Goal: Task Accomplishment & Management: Complete application form

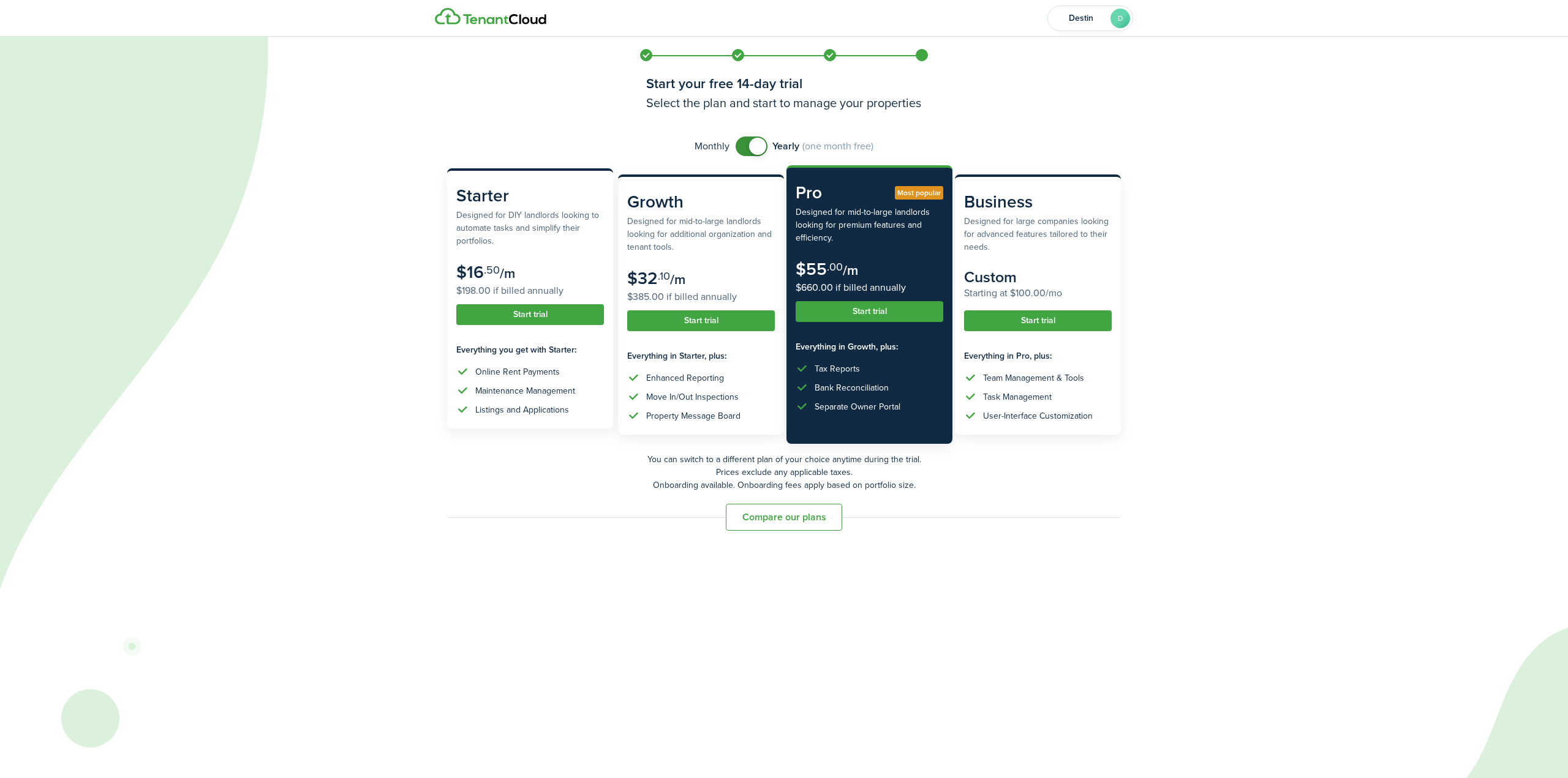
click at [544, 313] on button "Start trial" at bounding box center [530, 315] width 148 height 21
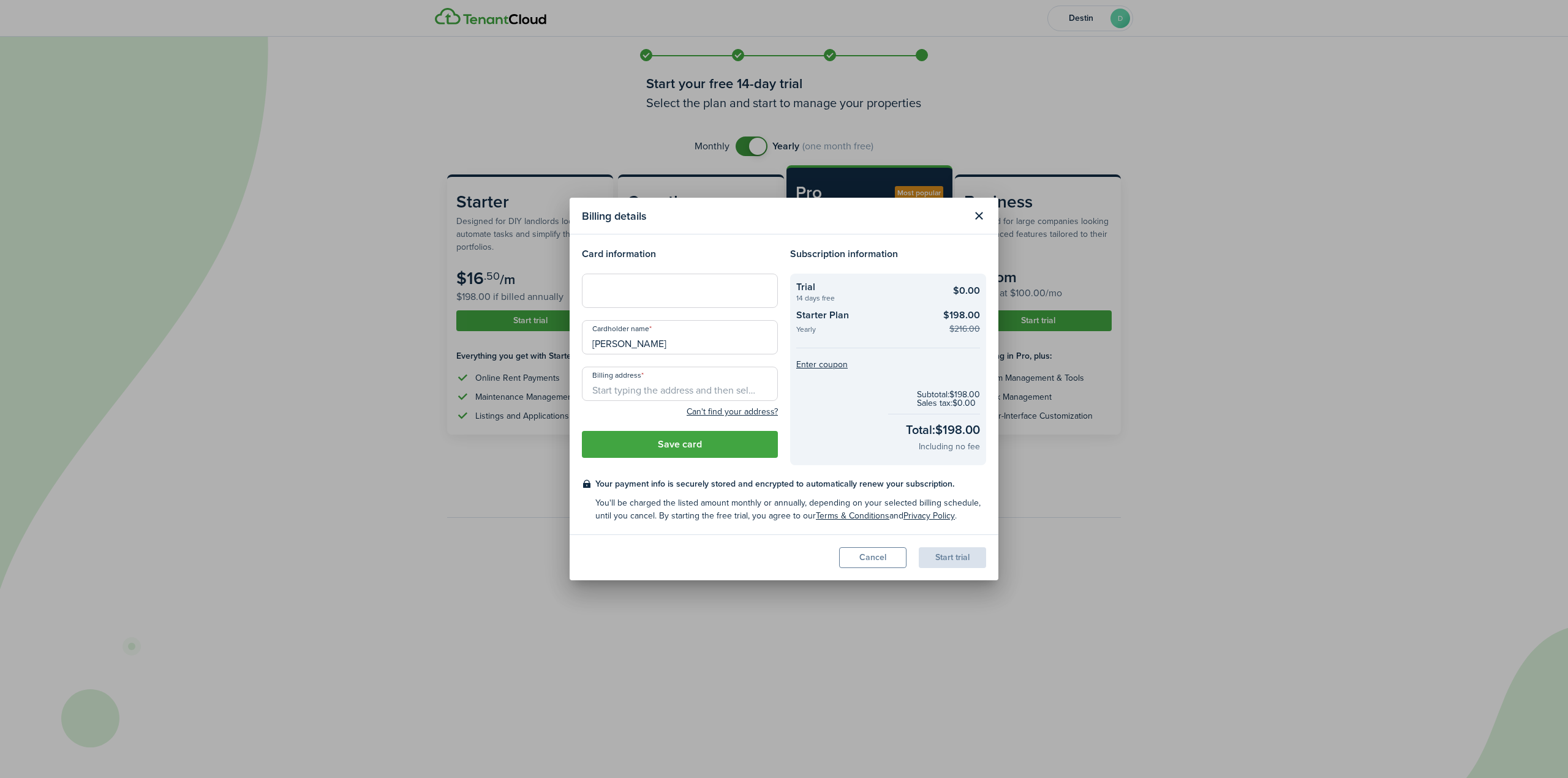
click at [978, 218] on button "Close modal" at bounding box center [979, 216] width 21 height 21
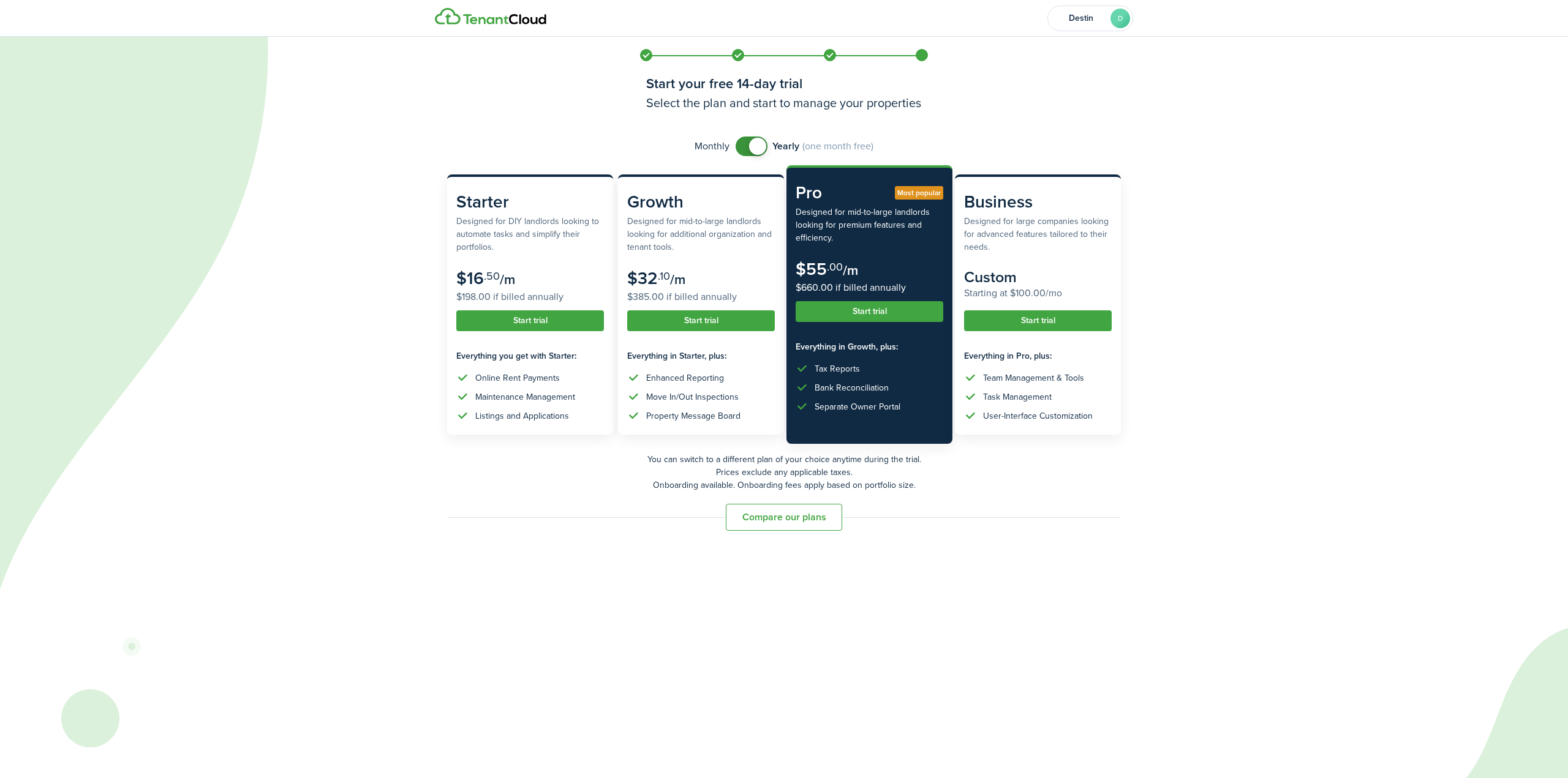
checkbox input "false"
click at [747, 150] on span at bounding box center [751, 146] width 12 height 20
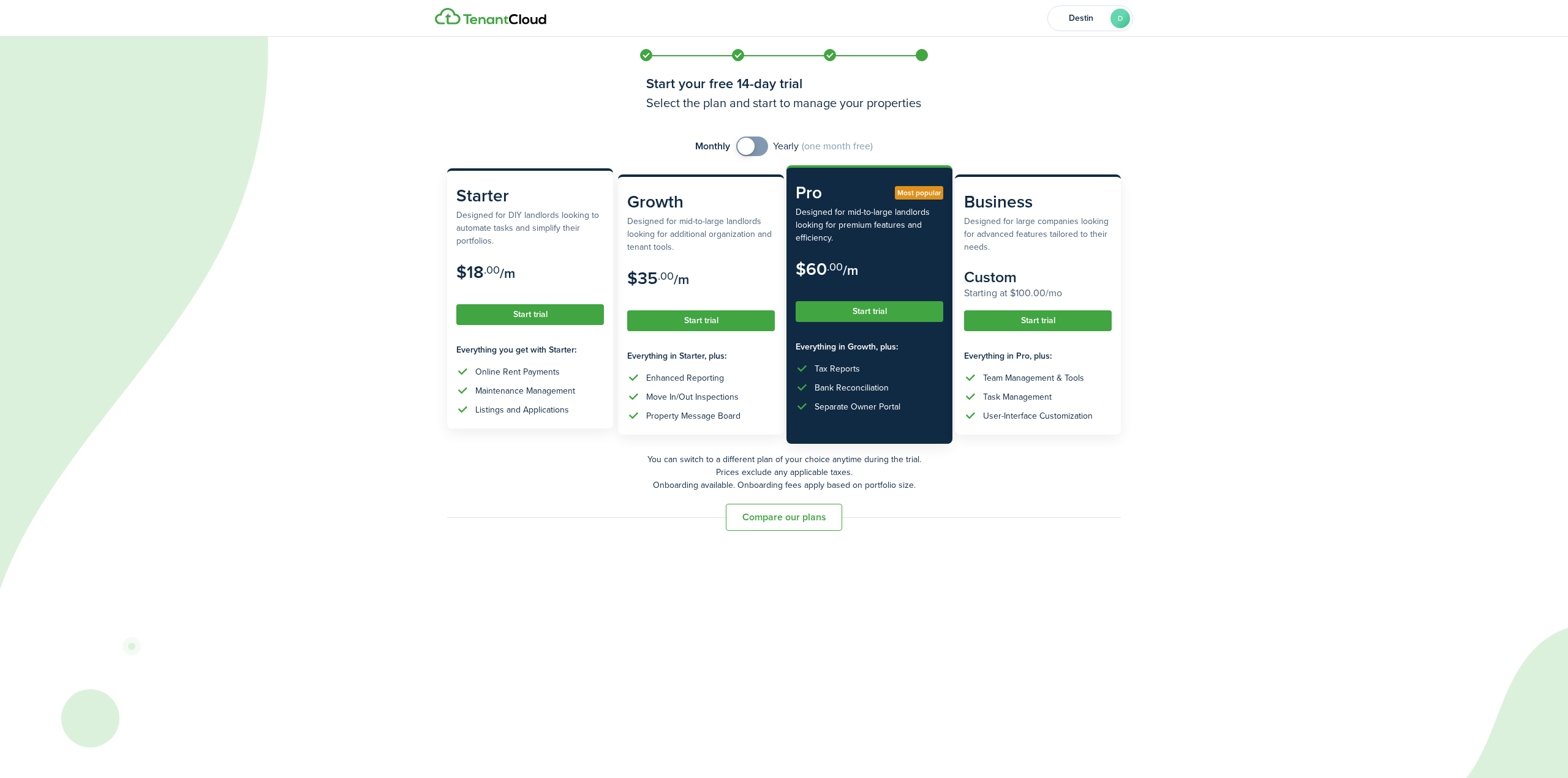
click at [554, 311] on button "Start trial" at bounding box center [530, 315] width 148 height 21
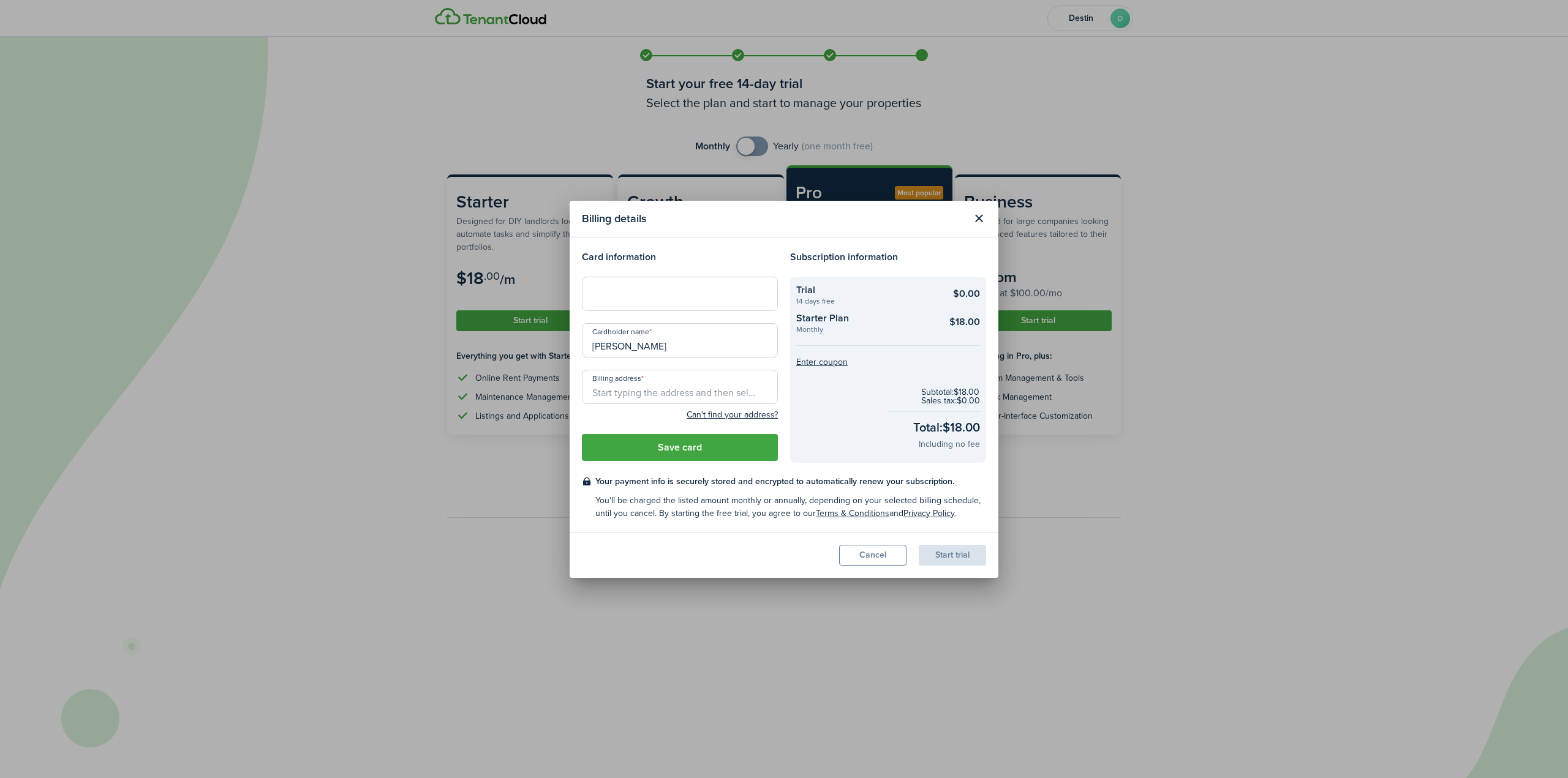
click at [657, 391] on input "Billing address" at bounding box center [679, 387] width 196 height 35
click at [665, 442] on span "[STREET_ADDRESS]" at bounding box center [641, 435] width 77 height 13
type input "[STREET_ADDRESS]"
click at [718, 393] on input "[STREET_ADDRESS]" at bounding box center [679, 387] width 196 height 35
click at [759, 395] on input "[STREET_ADDRESS]" at bounding box center [679, 387] width 196 height 35
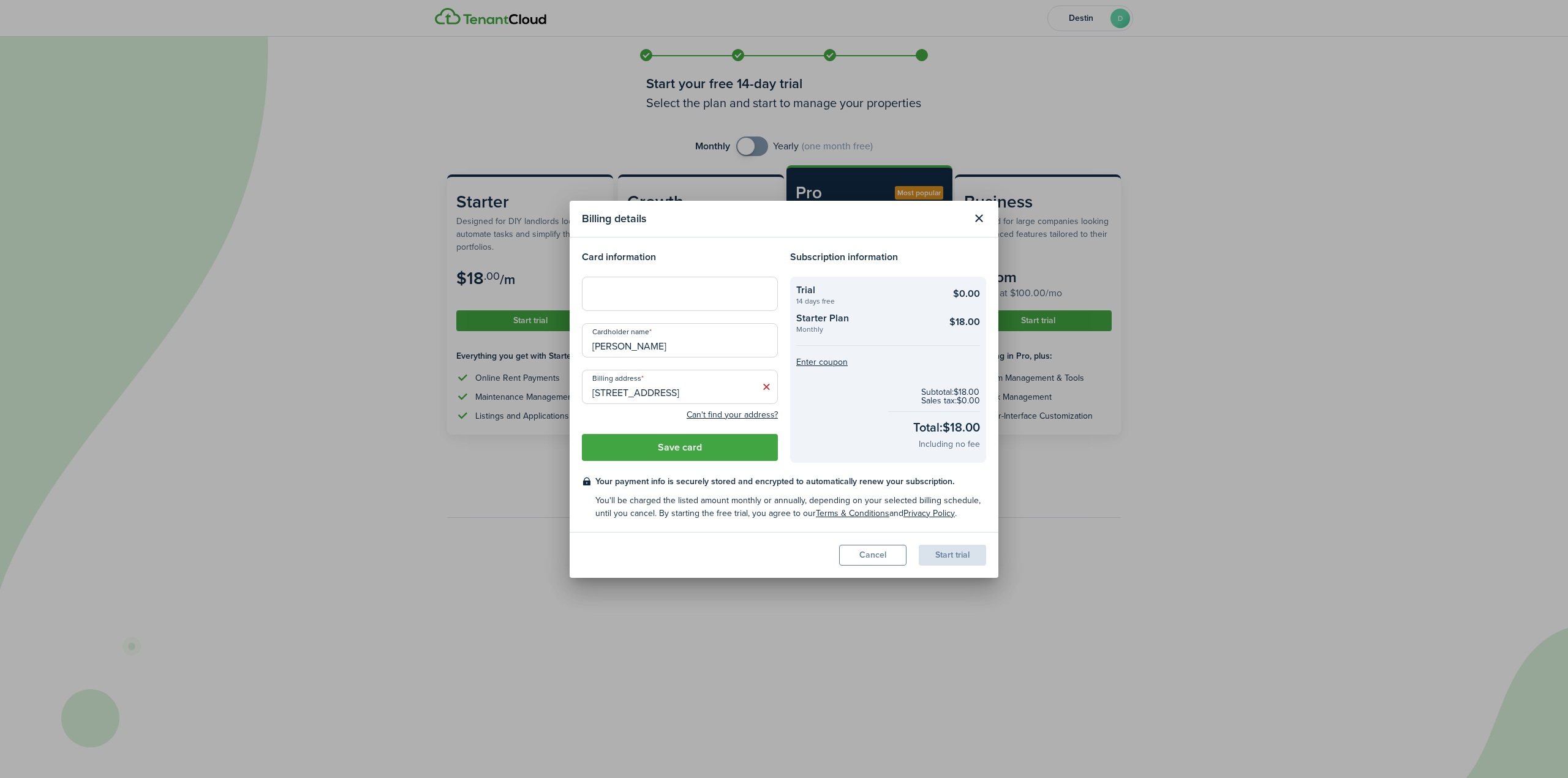
click at [768, 386] on icon at bounding box center [767, 387] width 13 height 12
click at [671, 402] on input "Billing address" at bounding box center [679, 387] width 196 height 35
click at [679, 414] on span "[STREET_ADDRESS]" at bounding box center [641, 415] width 77 height 13
type input "[STREET_ADDRESS]"
click at [699, 452] on button "Save card" at bounding box center [679, 448] width 196 height 27
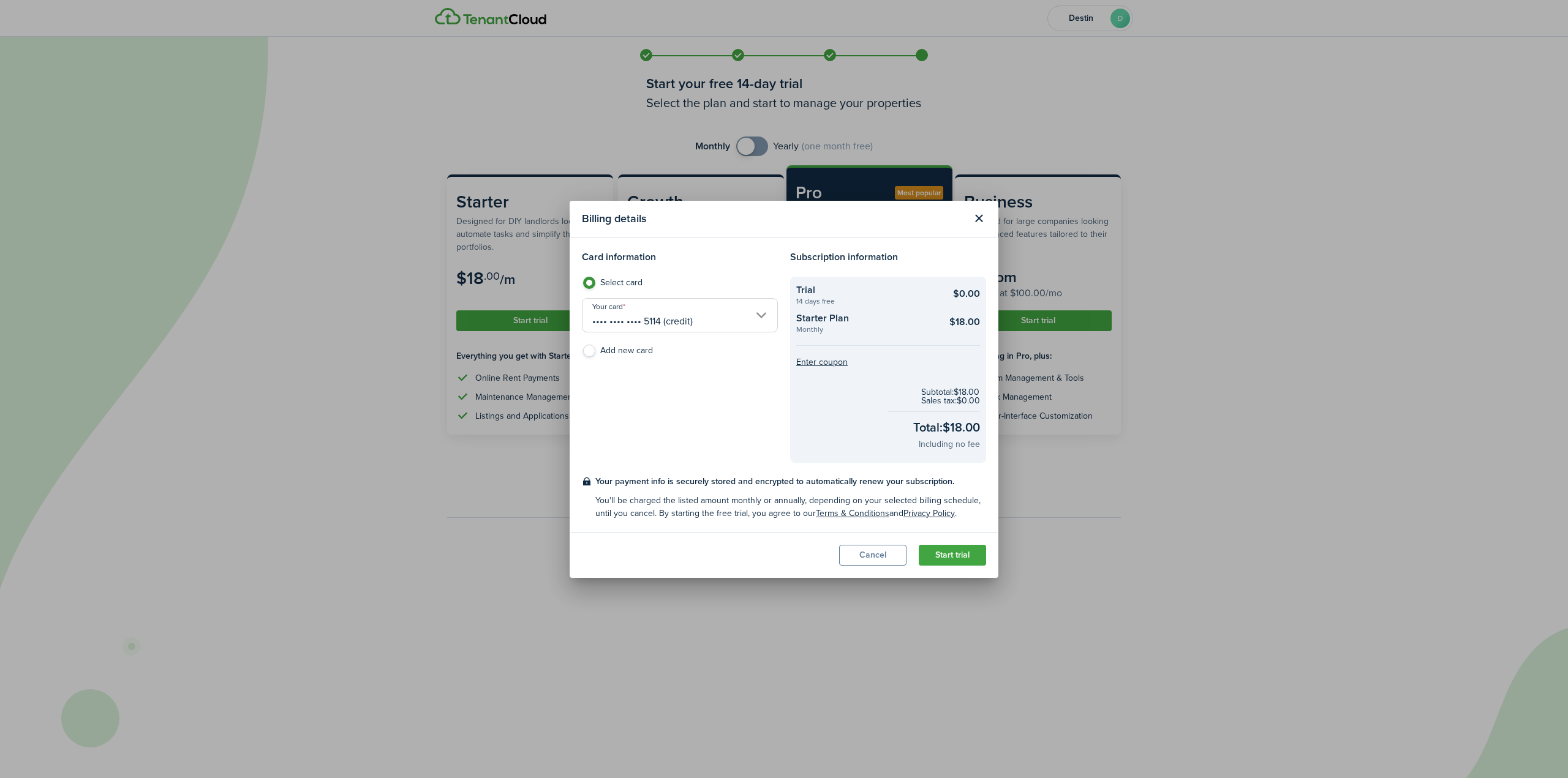
click at [967, 548] on button "Start trial" at bounding box center [953, 555] width 67 height 21
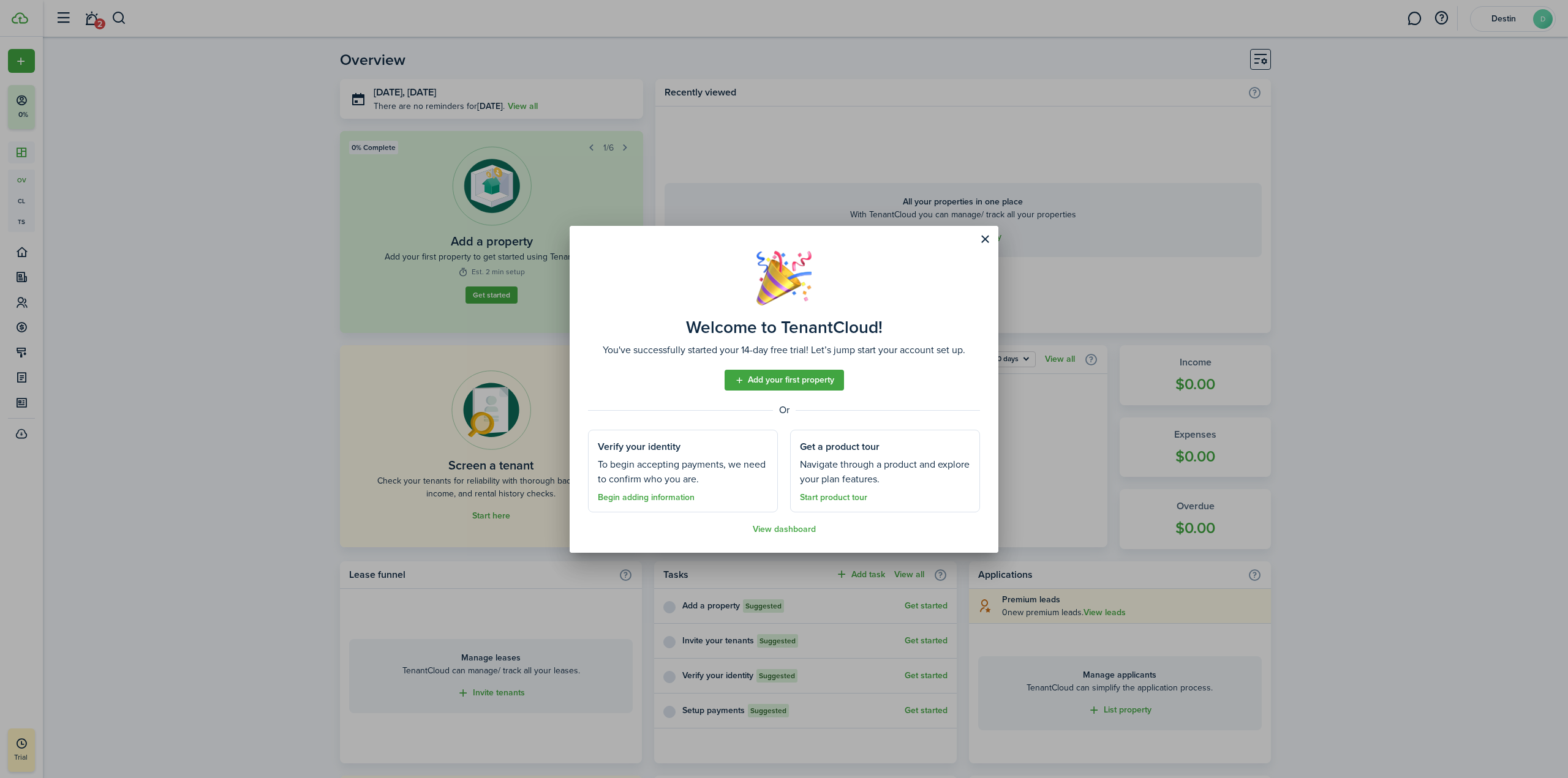
click at [978, 241] on button "Close modal" at bounding box center [984, 240] width 21 height 21
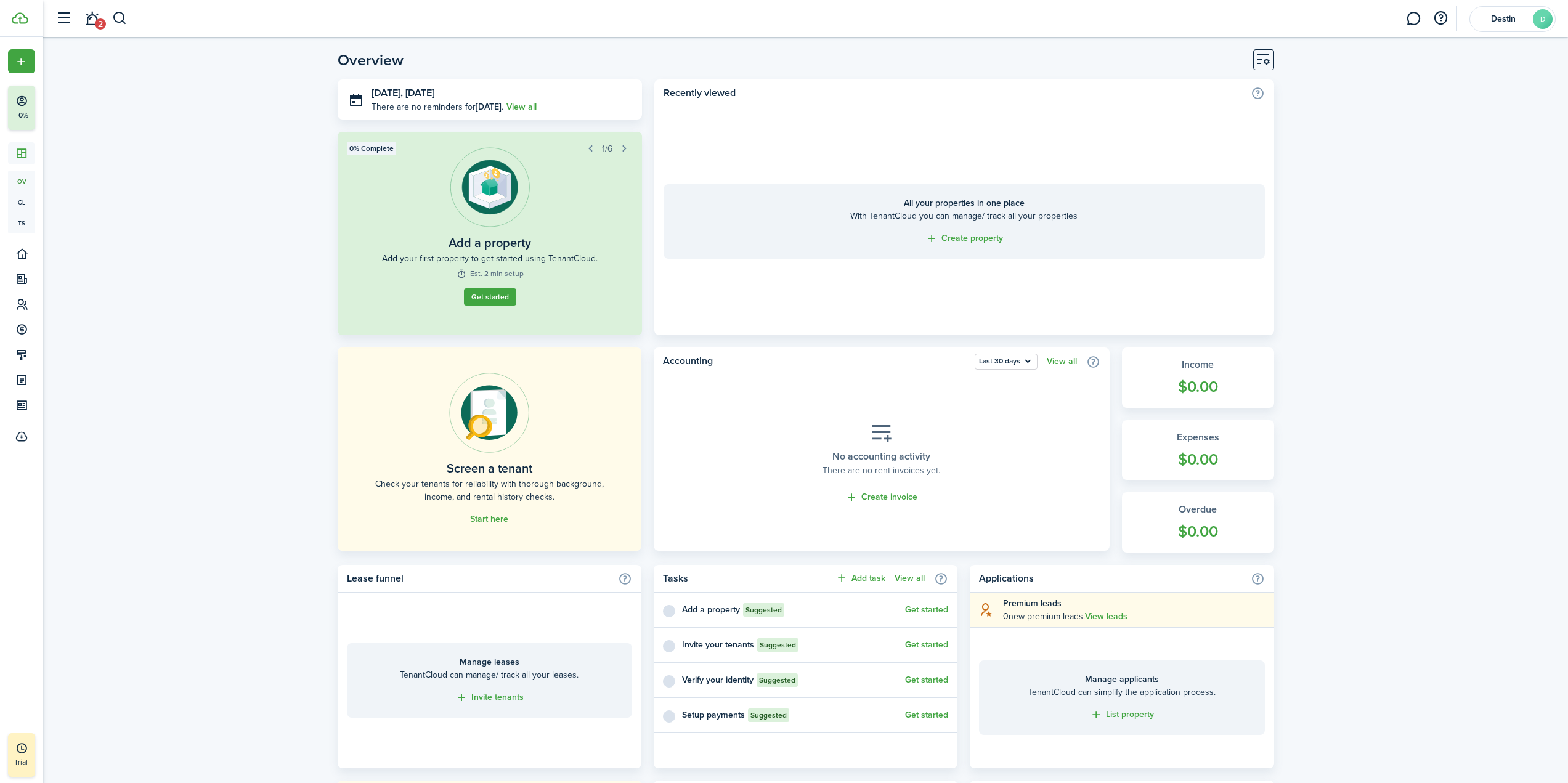
click at [492, 519] on link "Start here" at bounding box center [489, 519] width 39 height 9
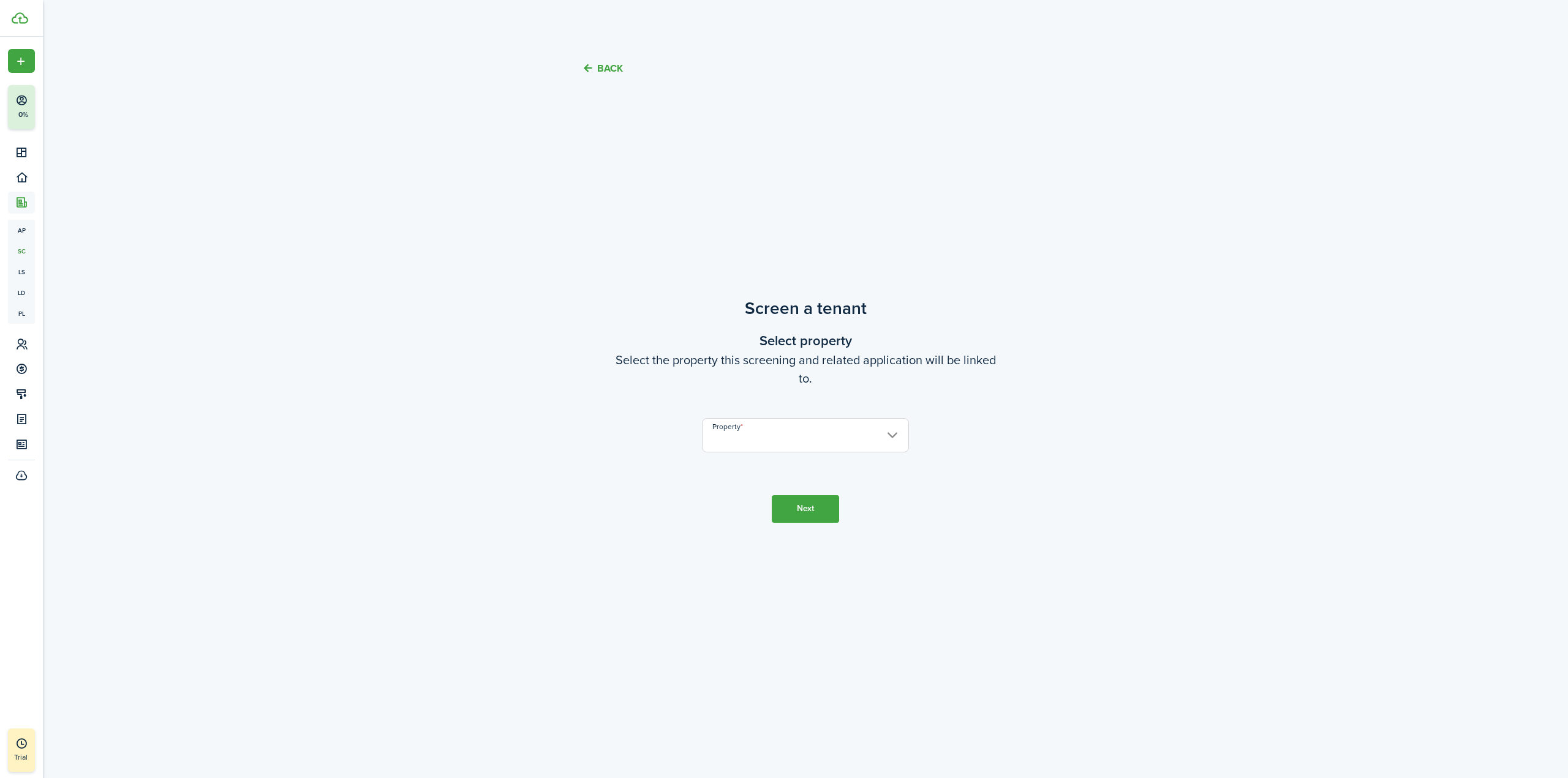
click at [789, 447] on input "Property" at bounding box center [805, 435] width 207 height 35
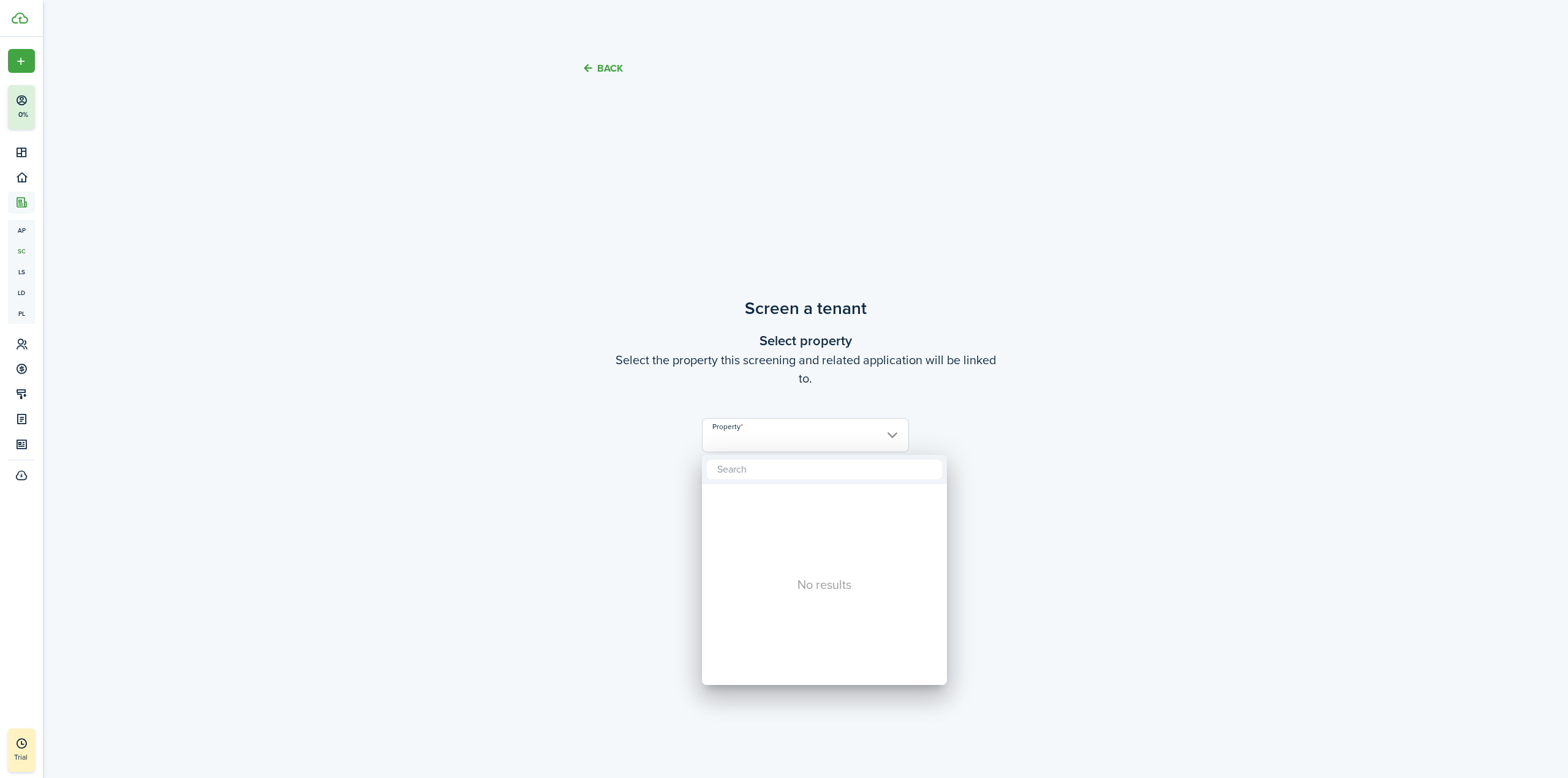
click at [779, 475] on input "text" at bounding box center [824, 469] width 235 height 20
click at [700, 359] on div at bounding box center [783, 389] width 1764 height 974
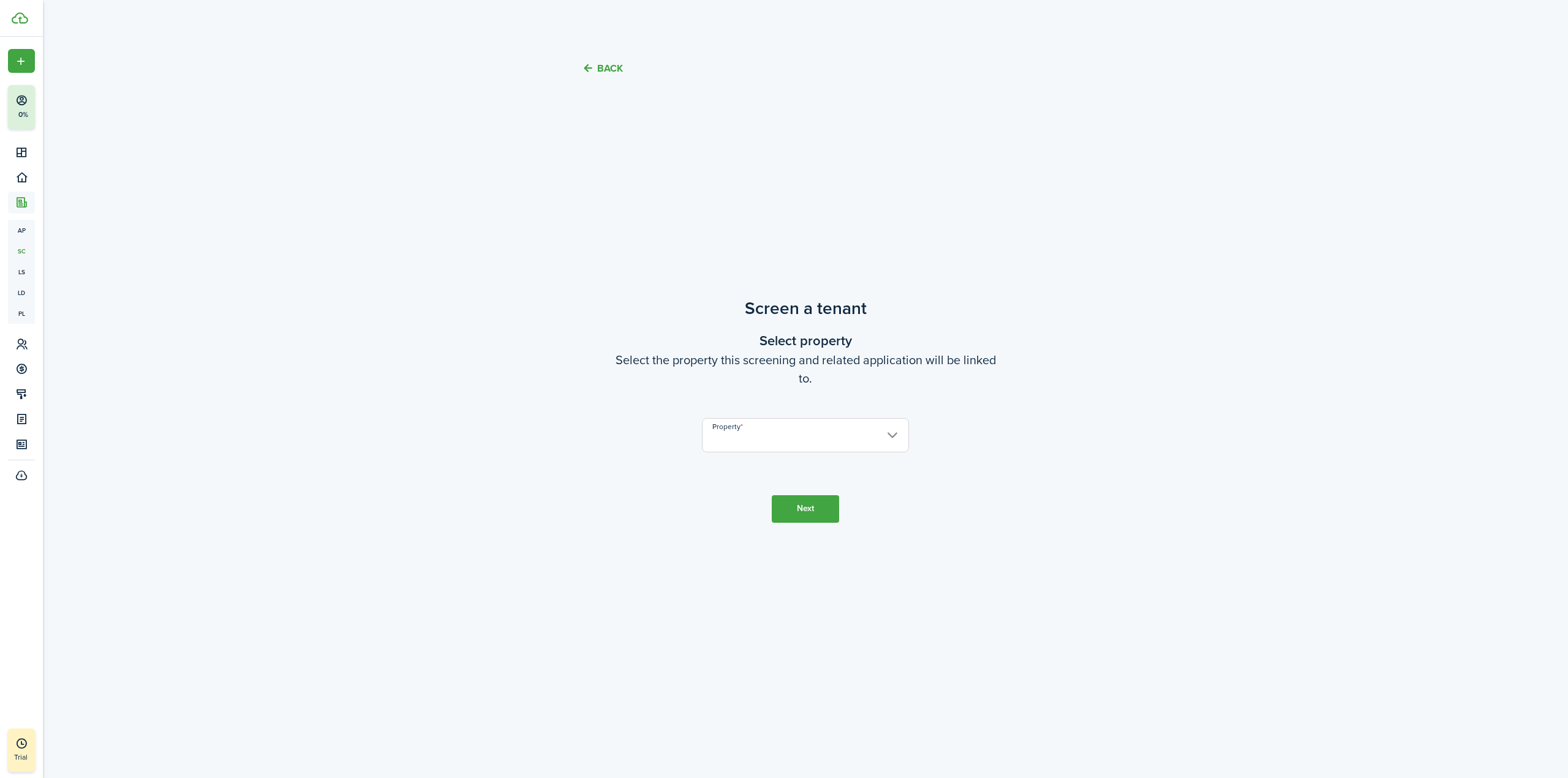
click at [596, 60] on tc-wizard-header "Back" at bounding box center [805, 65] width 533 height 43
click at [585, 84] on tc-wizard-header "Back" at bounding box center [805, 65] width 533 height 43
click at [580, 58] on tc-wizard-header "Back" at bounding box center [805, 65] width 533 height 43
click at [582, 62] on button "Back" at bounding box center [602, 68] width 41 height 13
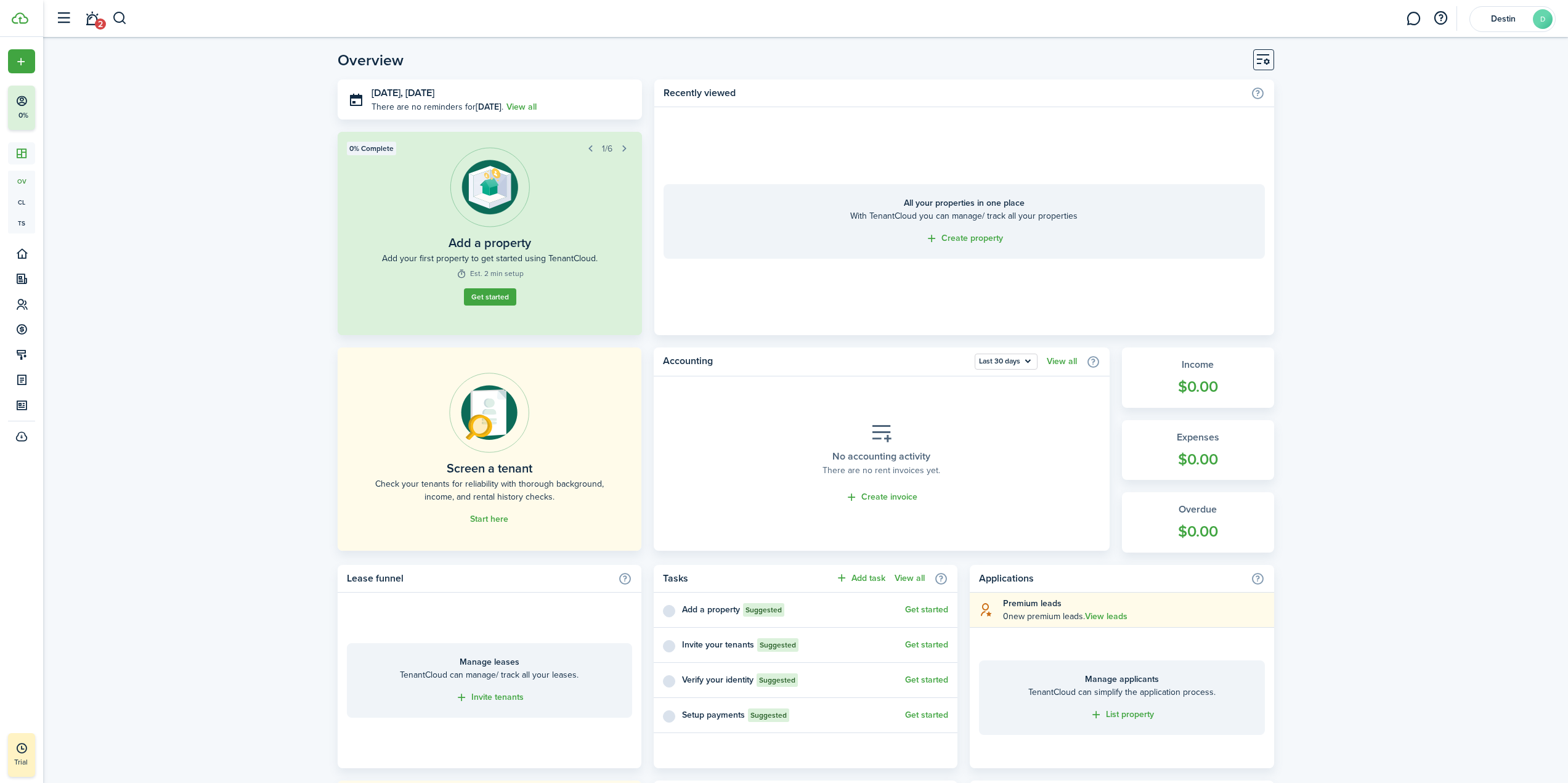
click at [487, 300] on link "Get started" at bounding box center [490, 297] width 53 height 17
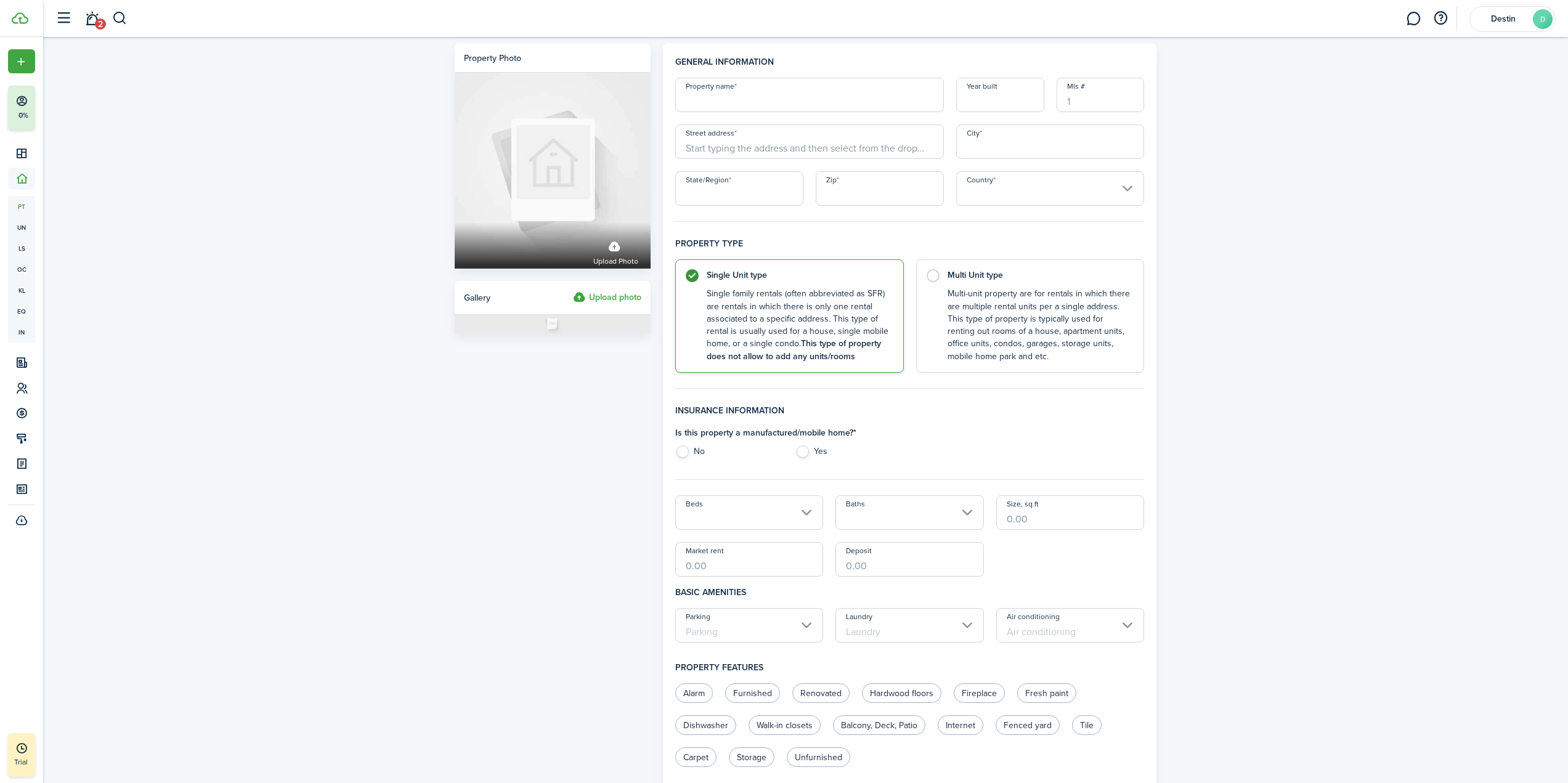
click at [731, 102] on input "Property name" at bounding box center [809, 94] width 269 height 35
type input "[GEOGRAPHIC_DATA]"
click at [834, 147] on input "Street address" at bounding box center [809, 141] width 269 height 35
click at [773, 187] on span "[STREET_ADDRESS]" at bounding box center [734, 190] width 77 height 13
type input "[STREET_ADDRESS]"
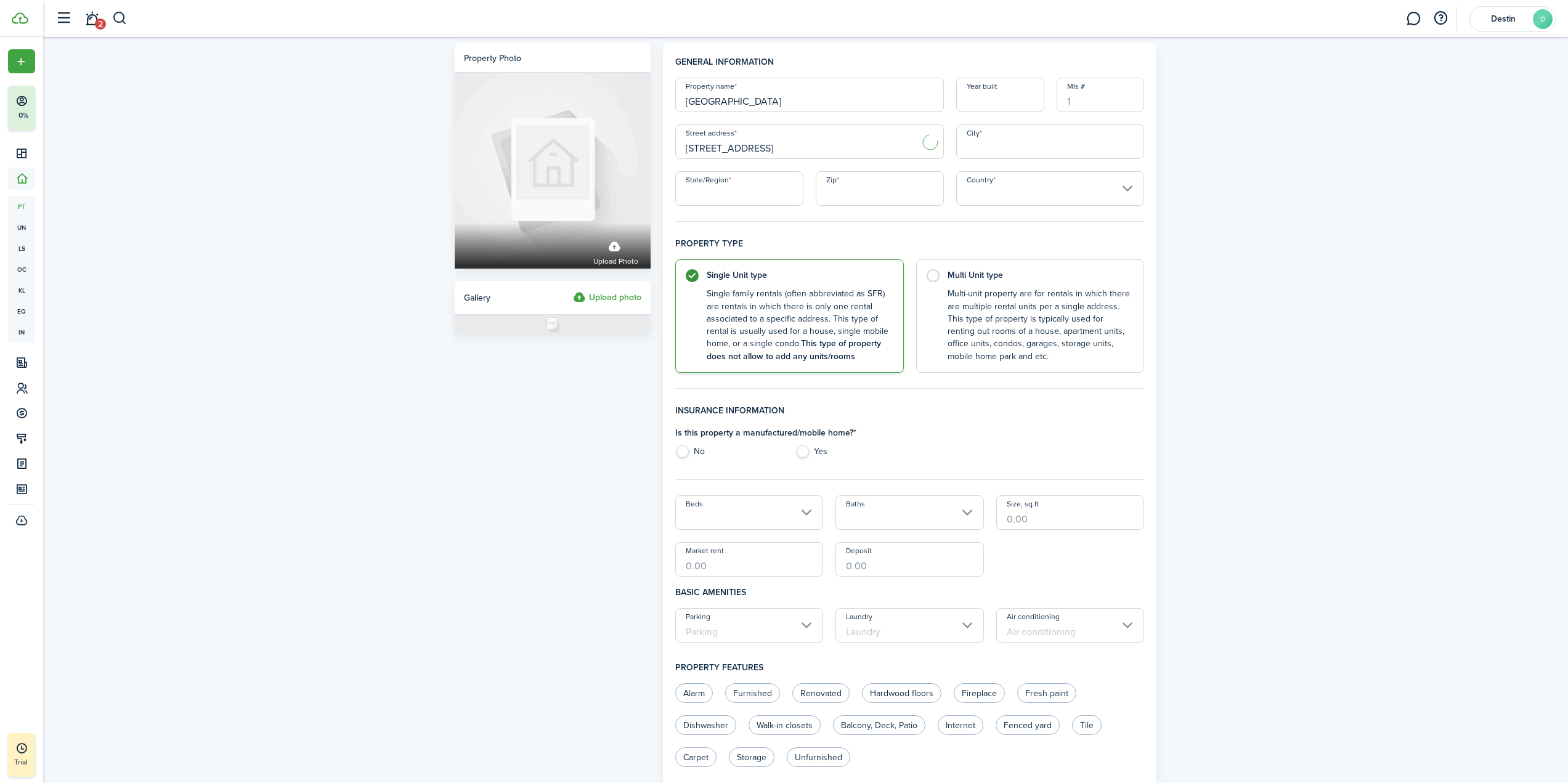
type input "Yukon"
type input "OK"
type input "73099"
type input "[GEOGRAPHIC_DATA]"
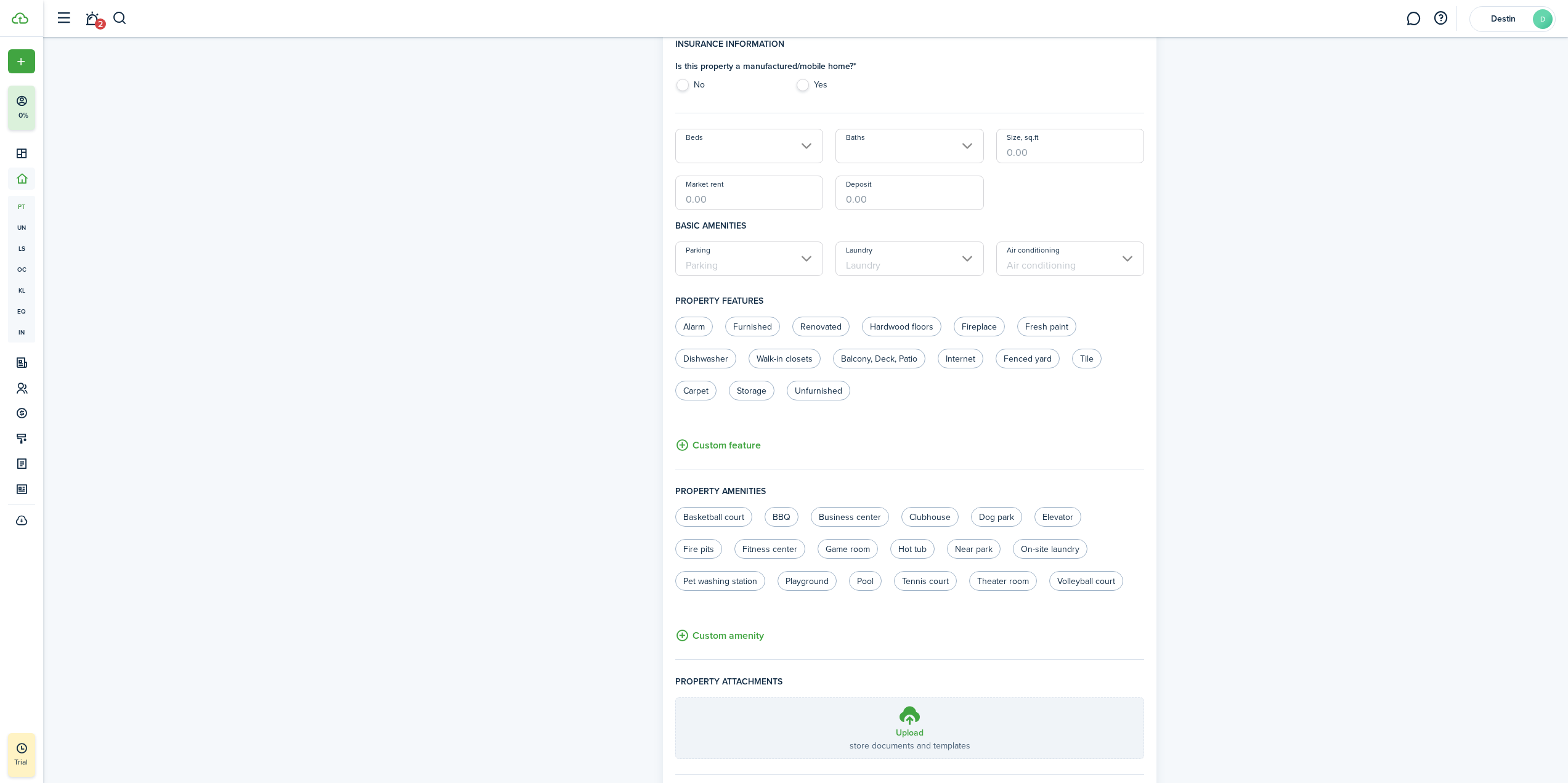
scroll to position [438, 0]
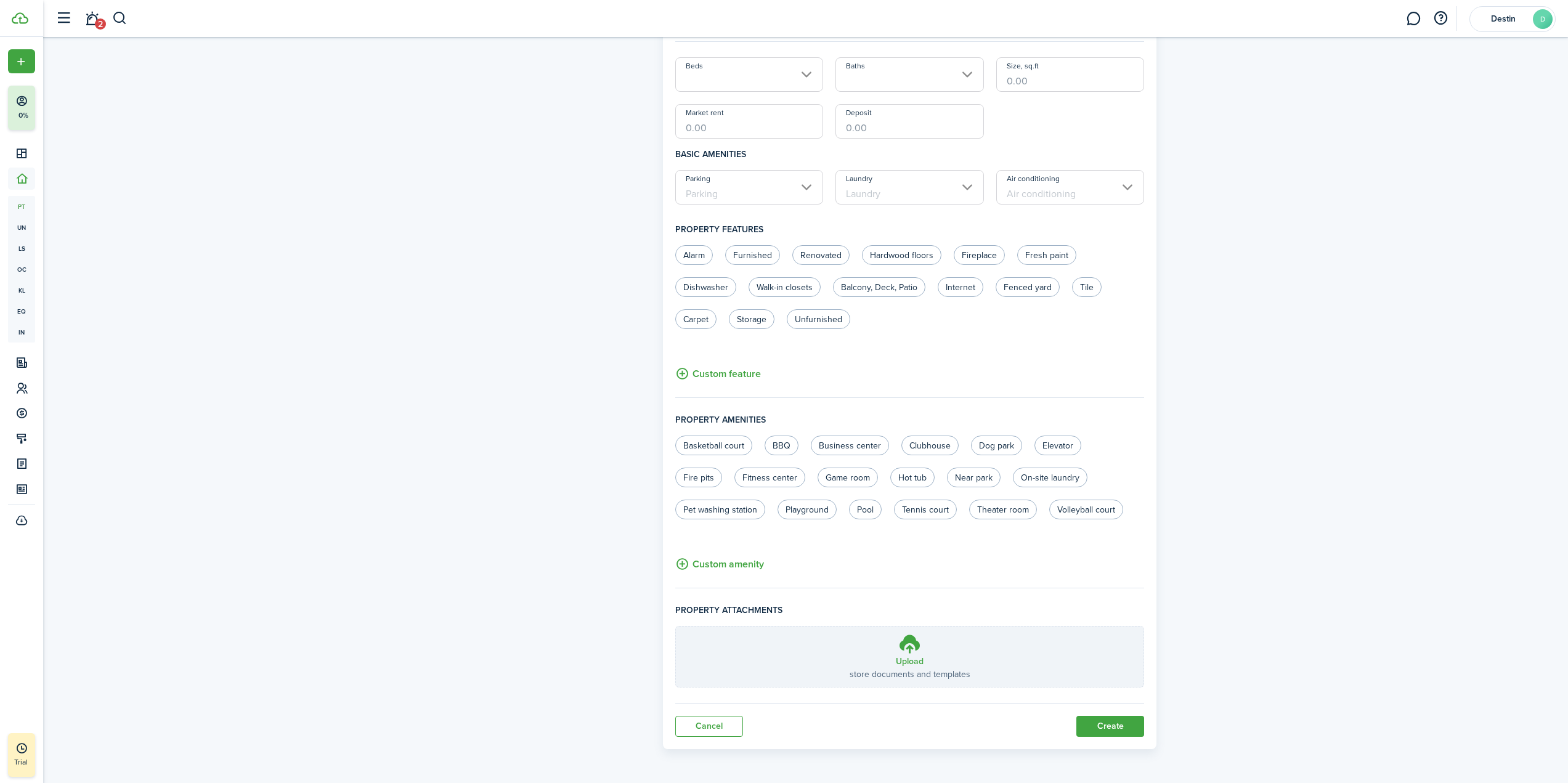
click at [1120, 727] on button "Create" at bounding box center [1110, 726] width 68 height 21
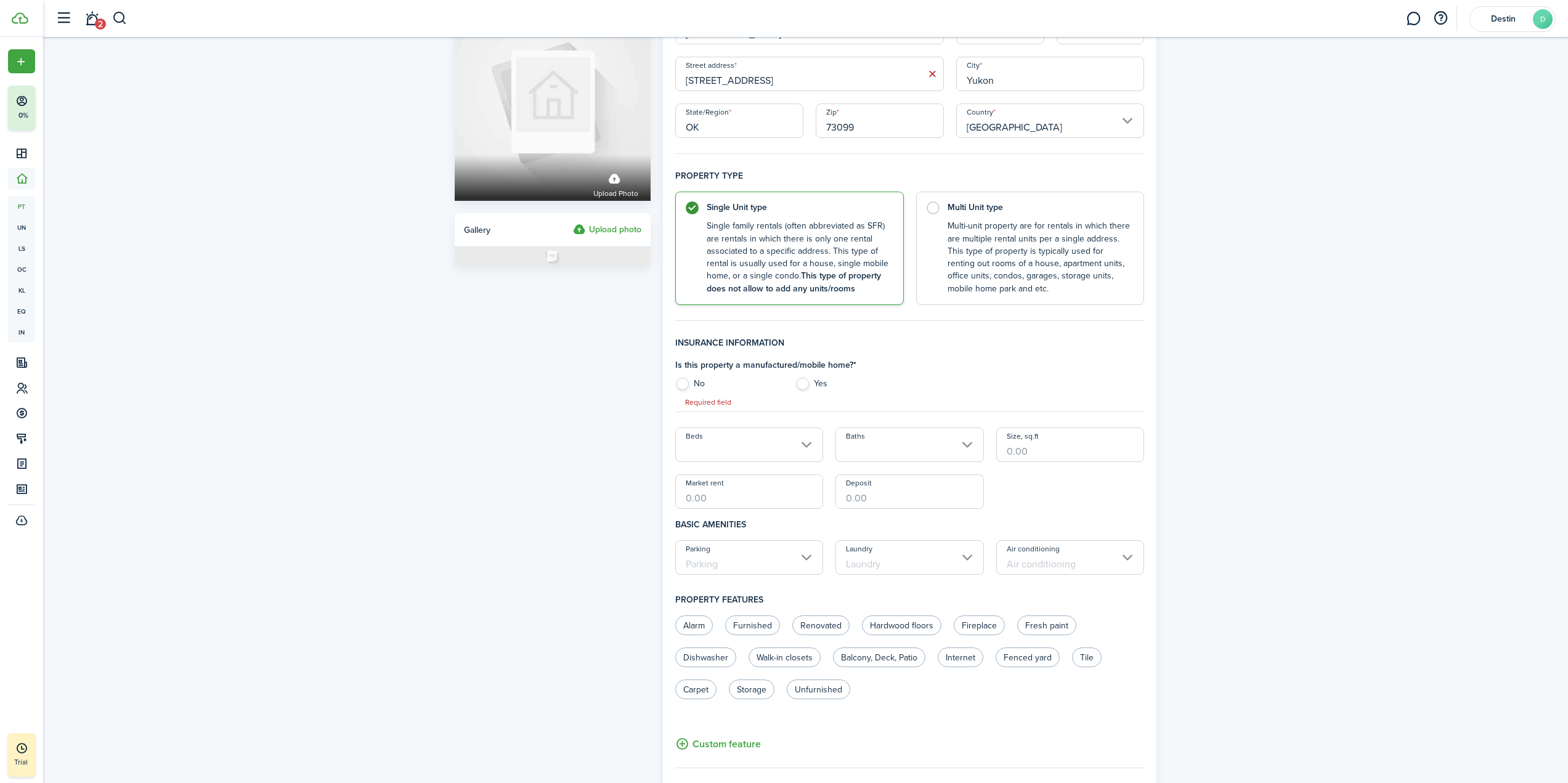
scroll to position [63, 0]
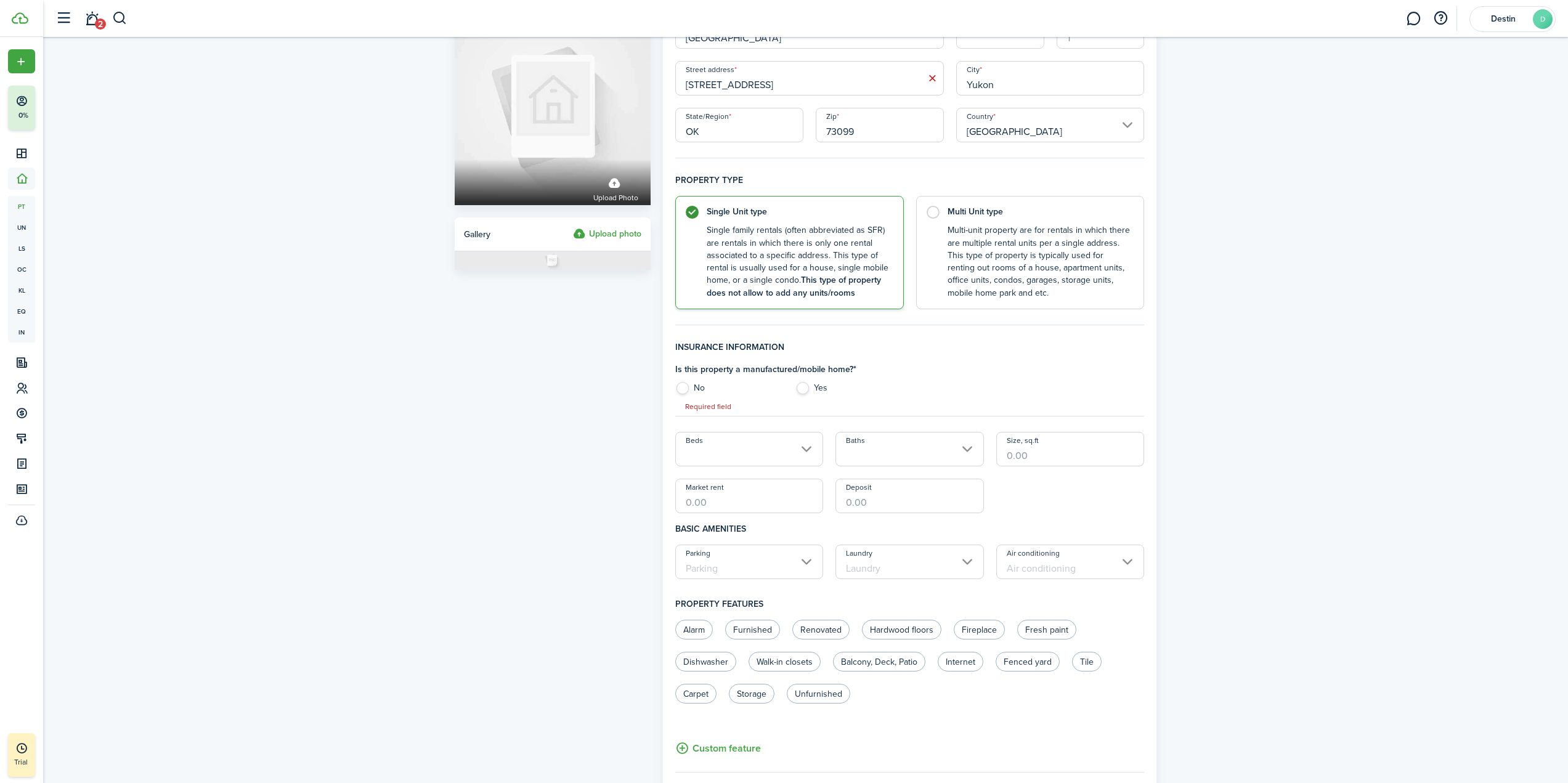
click at [685, 389] on label "No" at bounding box center [729, 391] width 107 height 19
radio input "true"
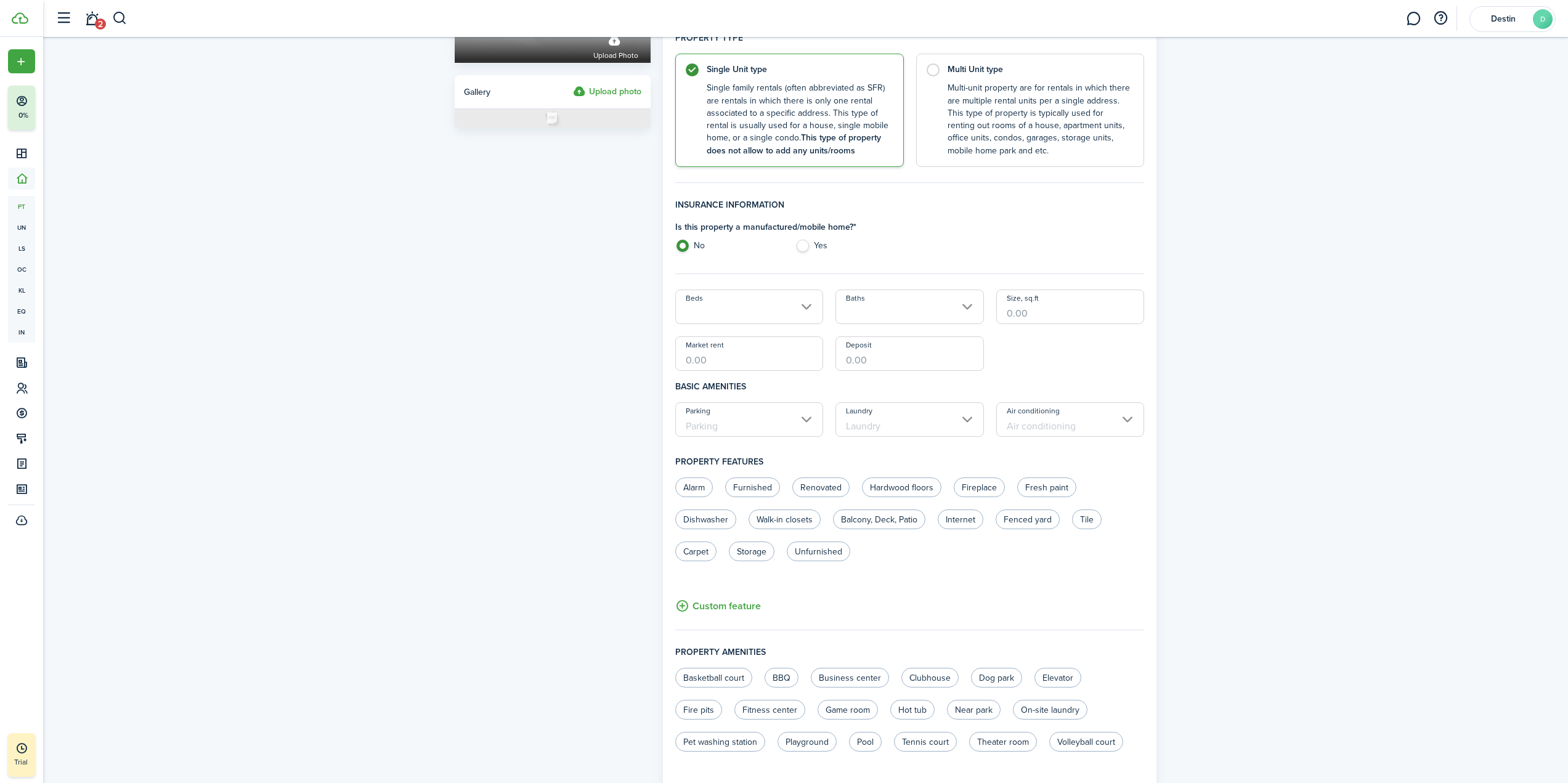
scroll to position [438, 0]
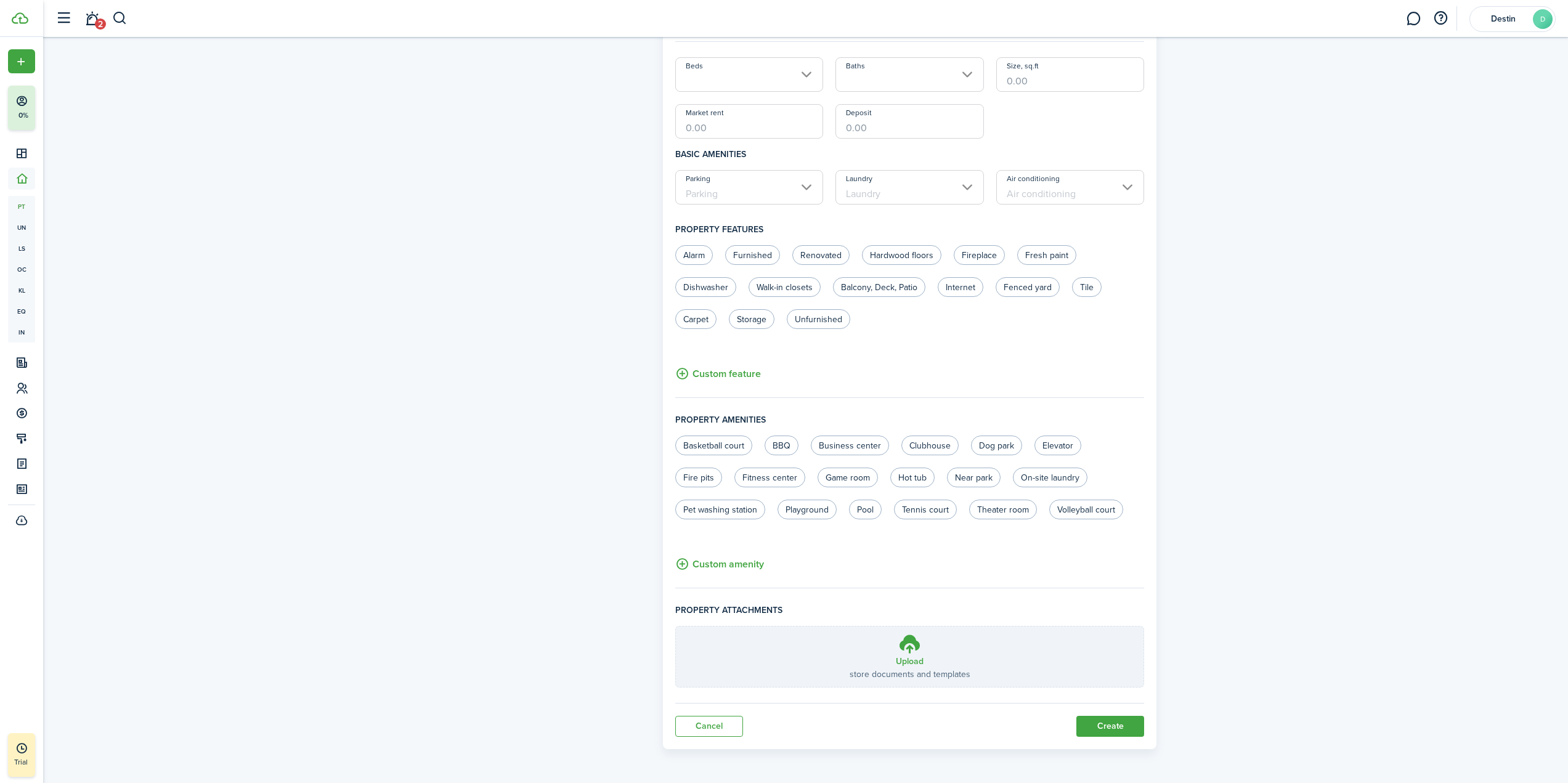
click at [1126, 737] on button "Create" at bounding box center [1110, 726] width 68 height 21
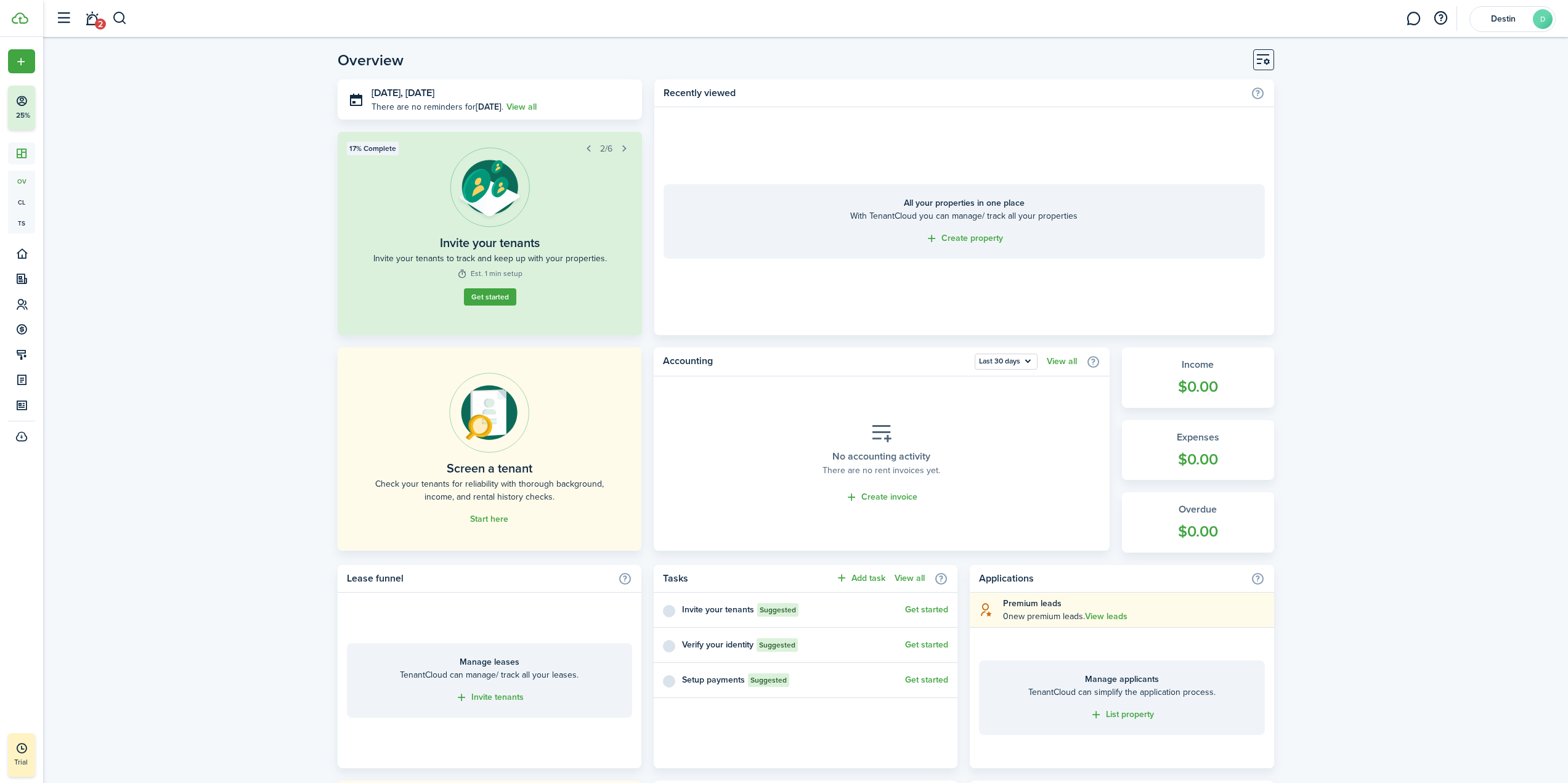
click at [575, 474] on div "Screen a tenant Check your tenants for reliability with thorough background, in…" at bounding box center [489, 449] width 286 height 153
click at [505, 515] on link "Start here" at bounding box center [489, 519] width 39 height 9
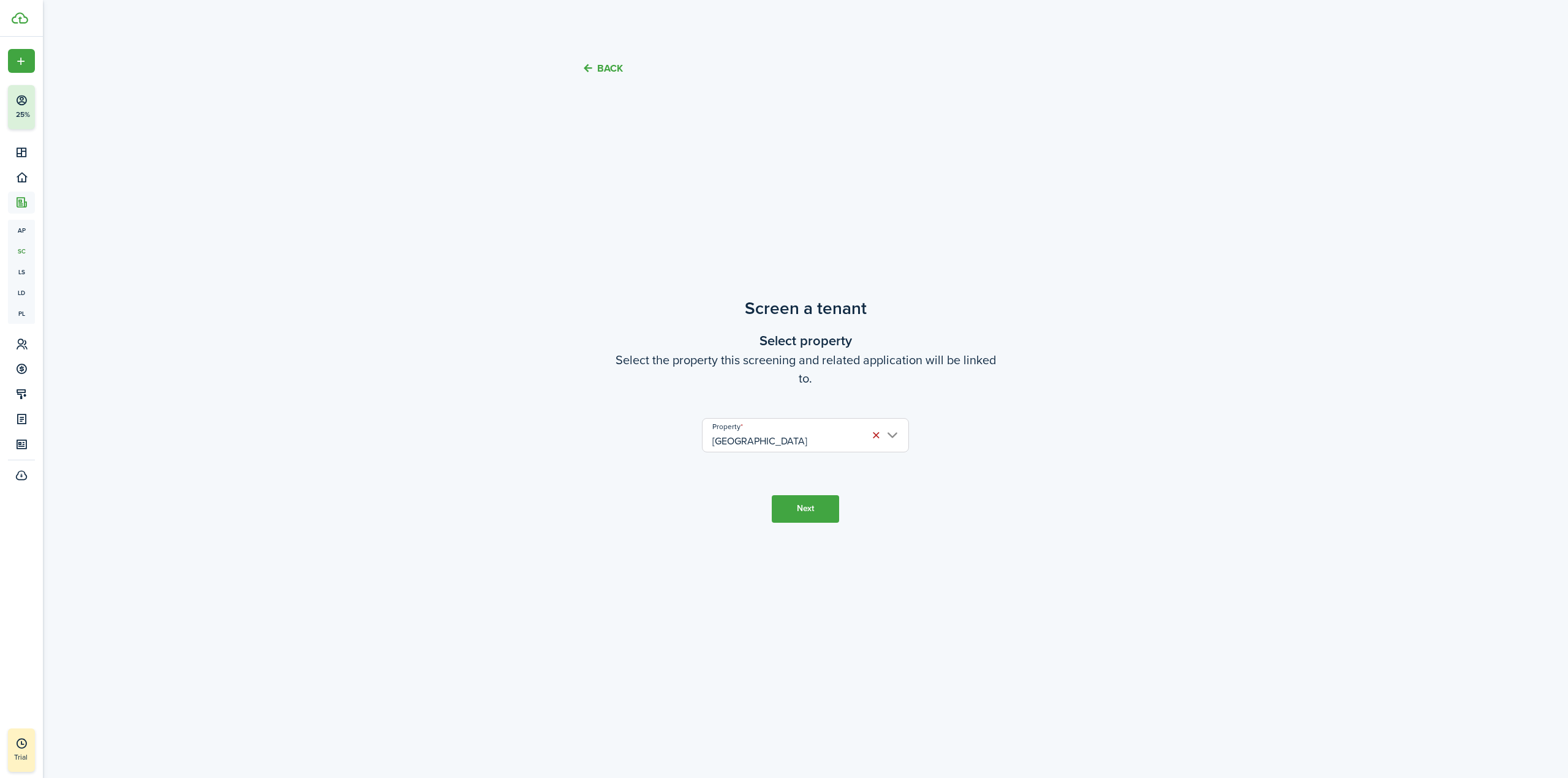
click at [813, 507] on button "Next" at bounding box center [806, 508] width 67 height 27
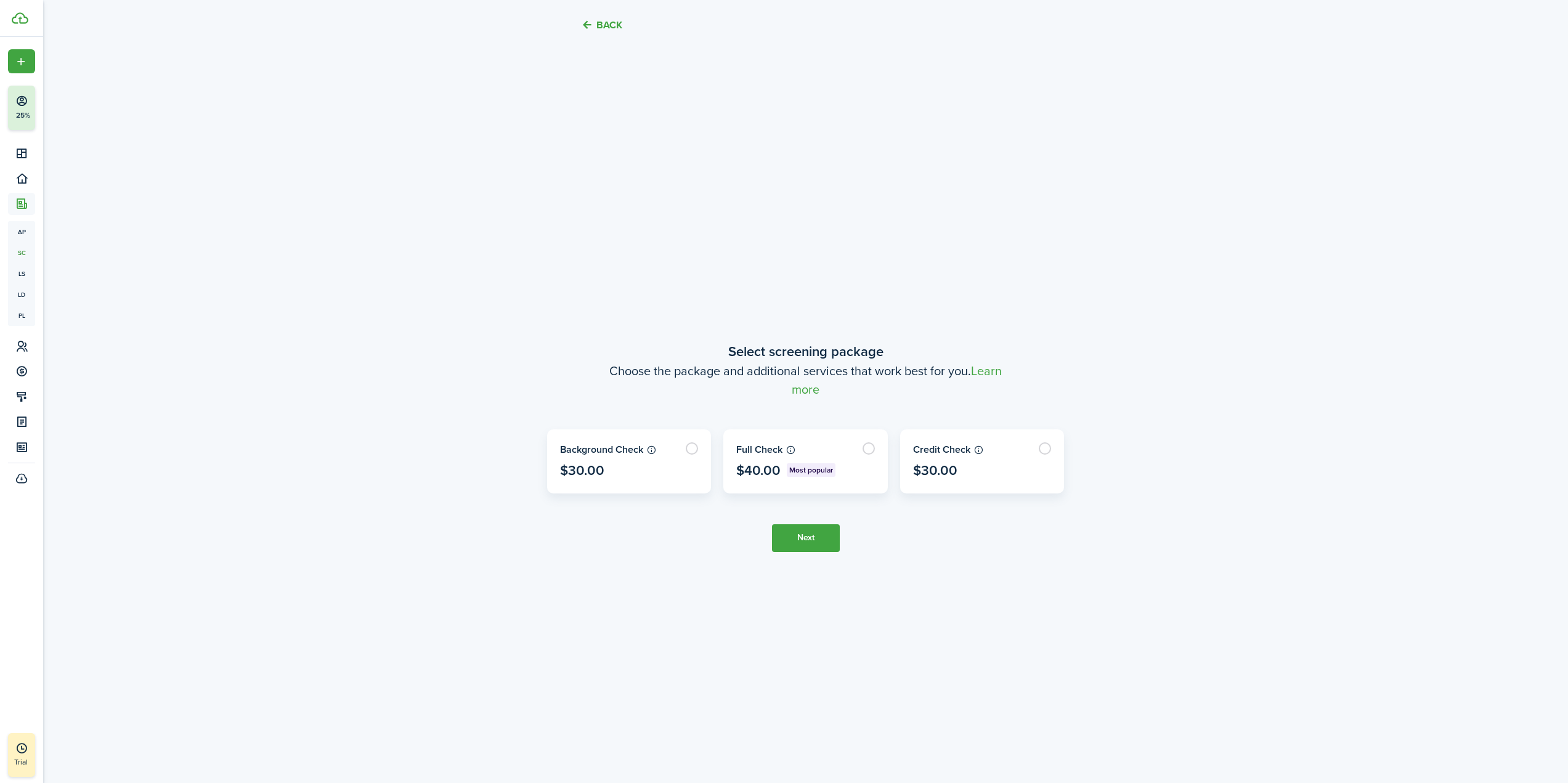
scroll to position [688, 0]
click at [797, 380] on link "Learn more" at bounding box center [896, 373] width 210 height 37
click at [857, 444] on label at bounding box center [805, 455] width 163 height 63
radio input "true"
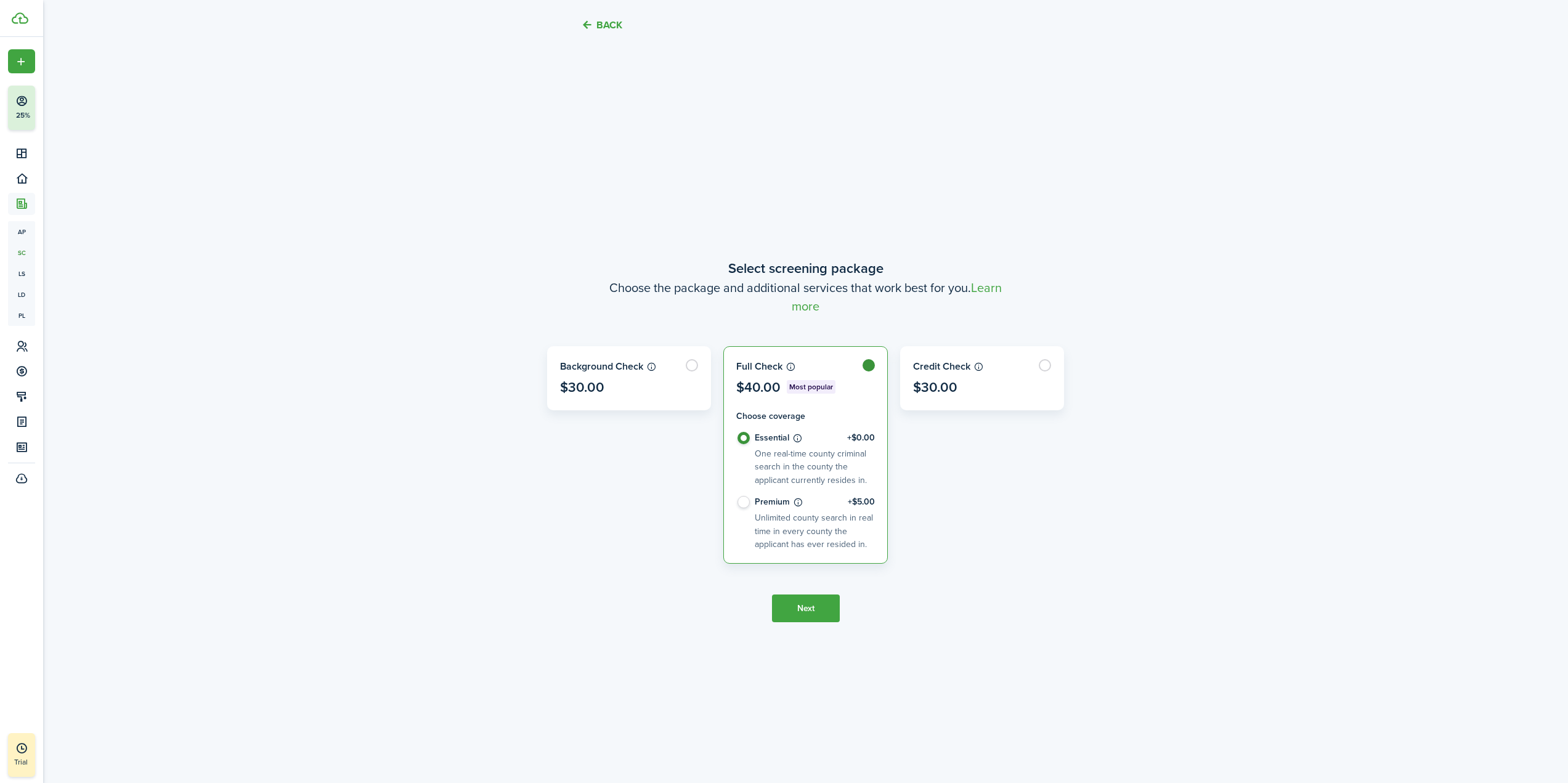
click at [763, 506] on control-radio-card-title "Premium +$5.00" at bounding box center [815, 501] width 121 height 12
radio input "false"
radio input "true"
click at [764, 435] on control-radio-card-title "Essential +$0.00" at bounding box center [815, 437] width 121 height 12
radio input "true"
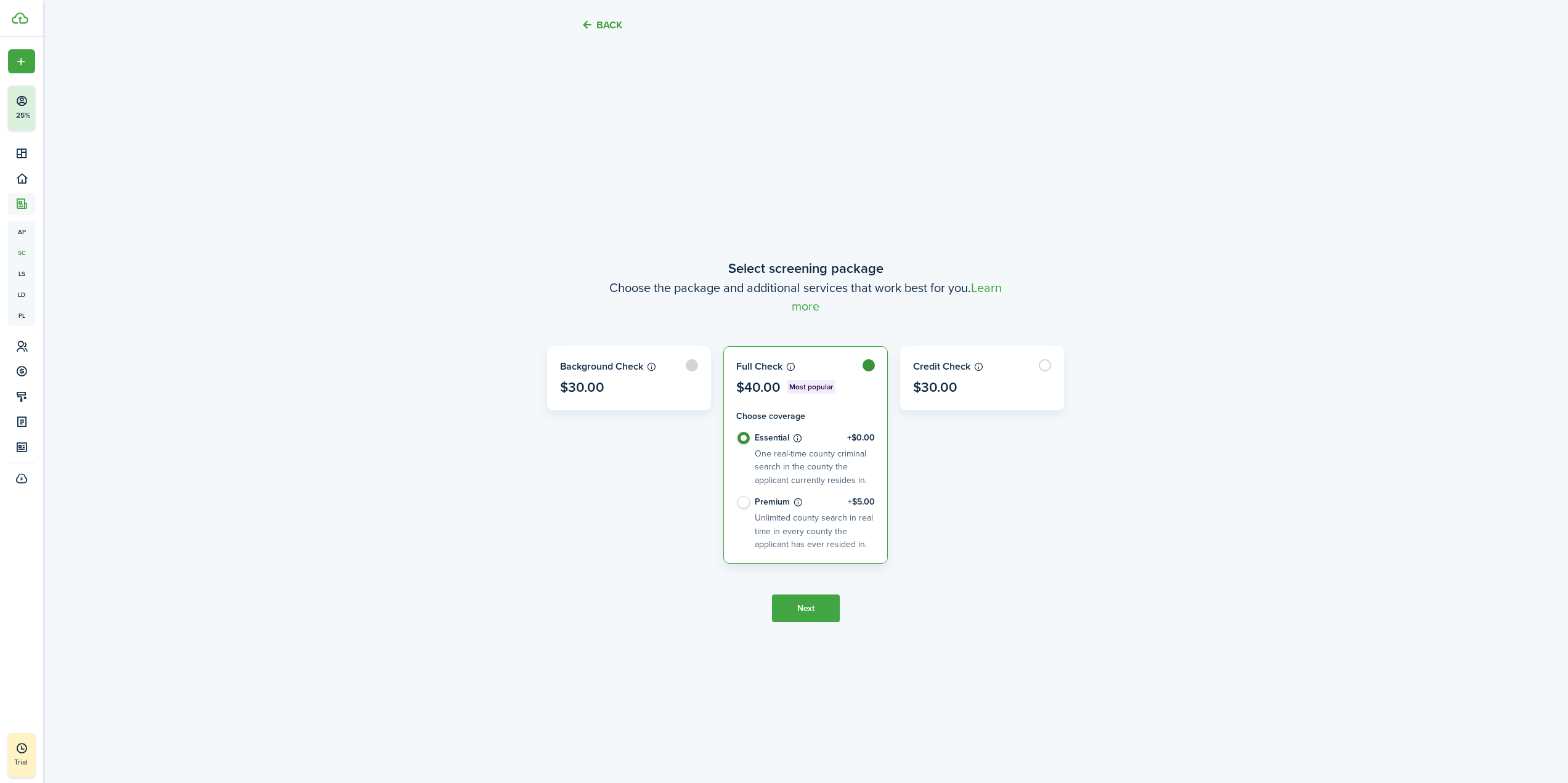
click at [667, 398] on label at bounding box center [629, 378] width 163 height 63
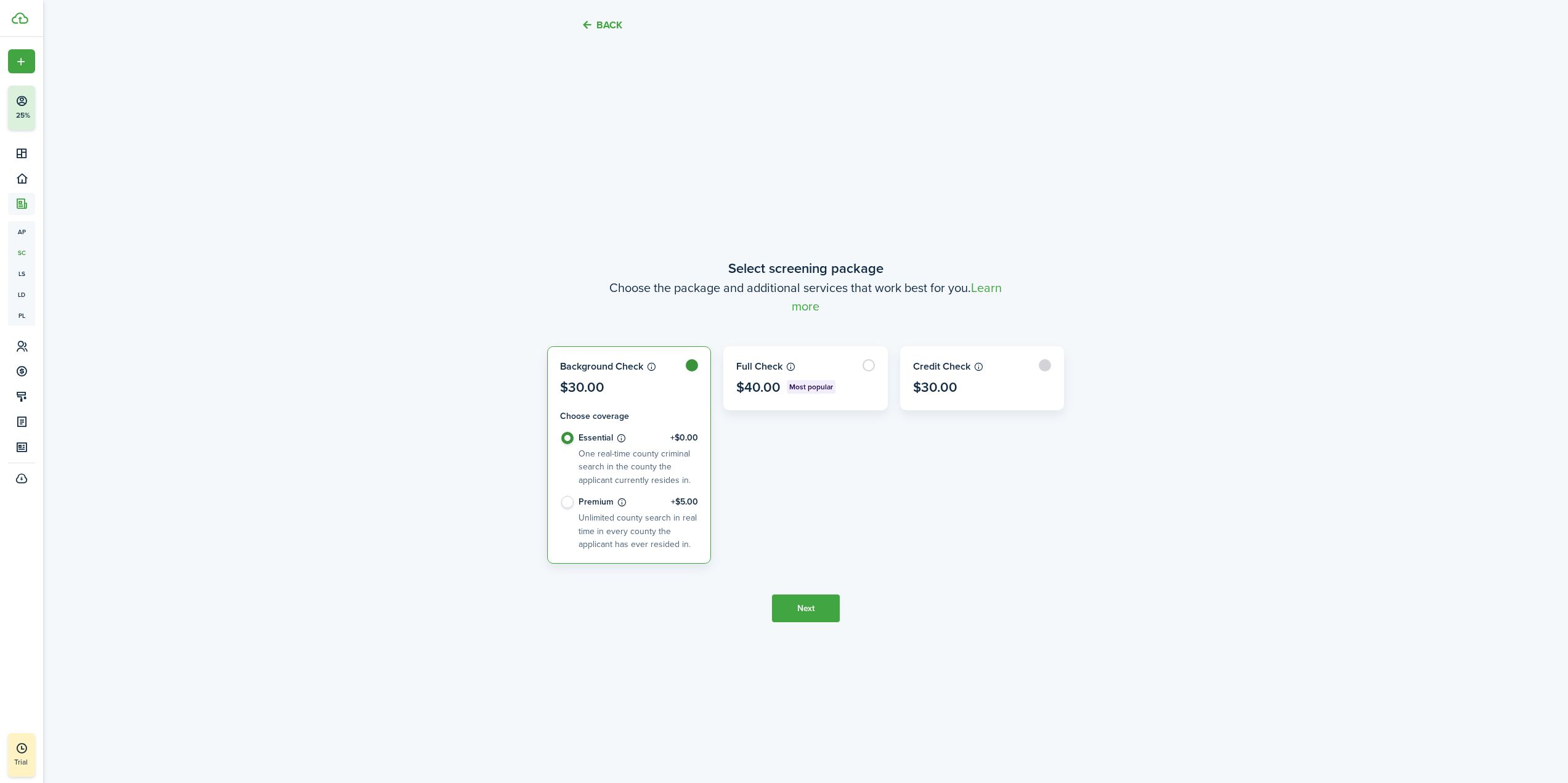
click at [965, 385] on label at bounding box center [982, 378] width 163 height 63
radio input "false"
radio input "true"
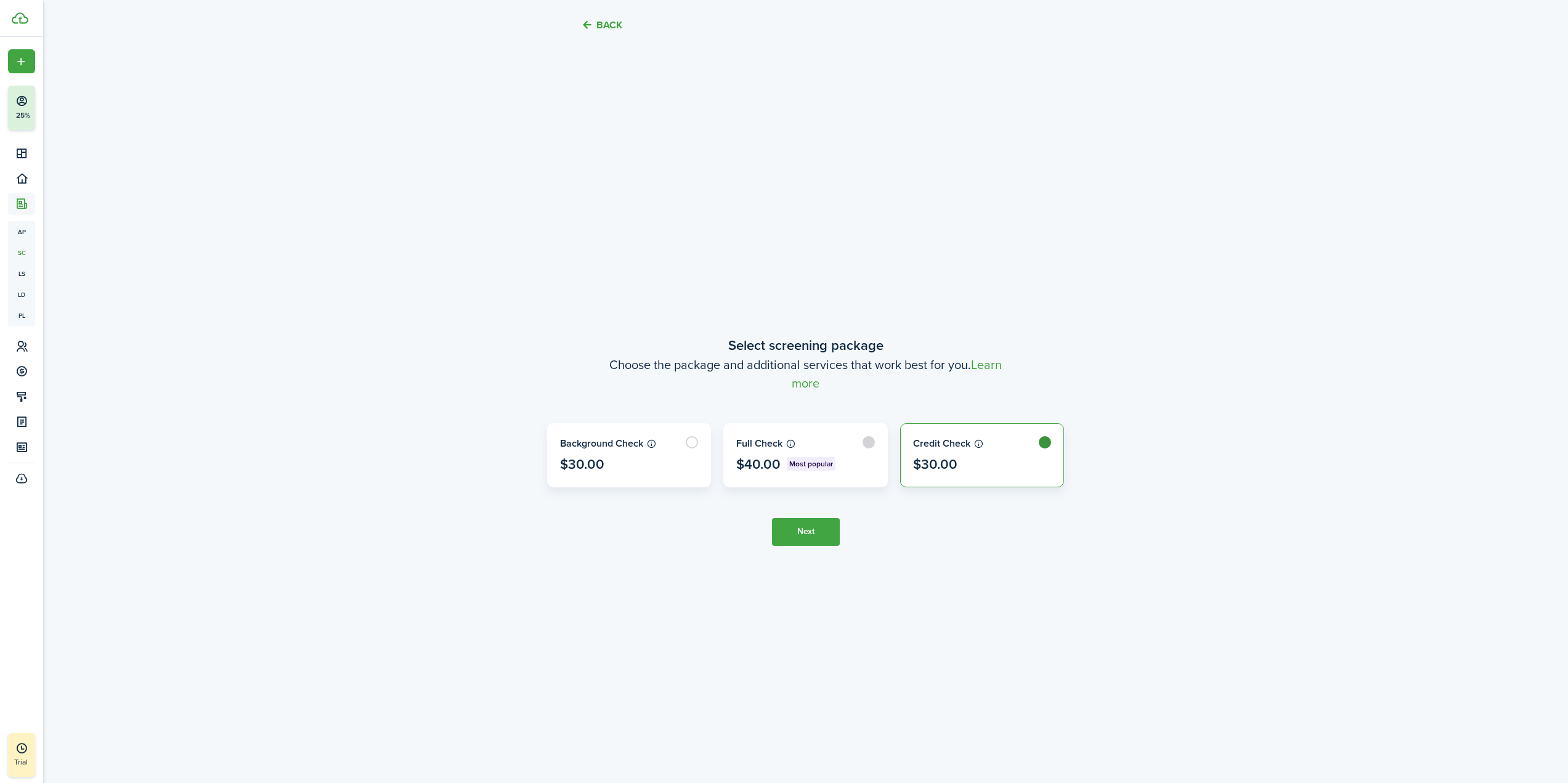
click at [837, 441] on label at bounding box center [805, 455] width 163 height 63
radio input "true"
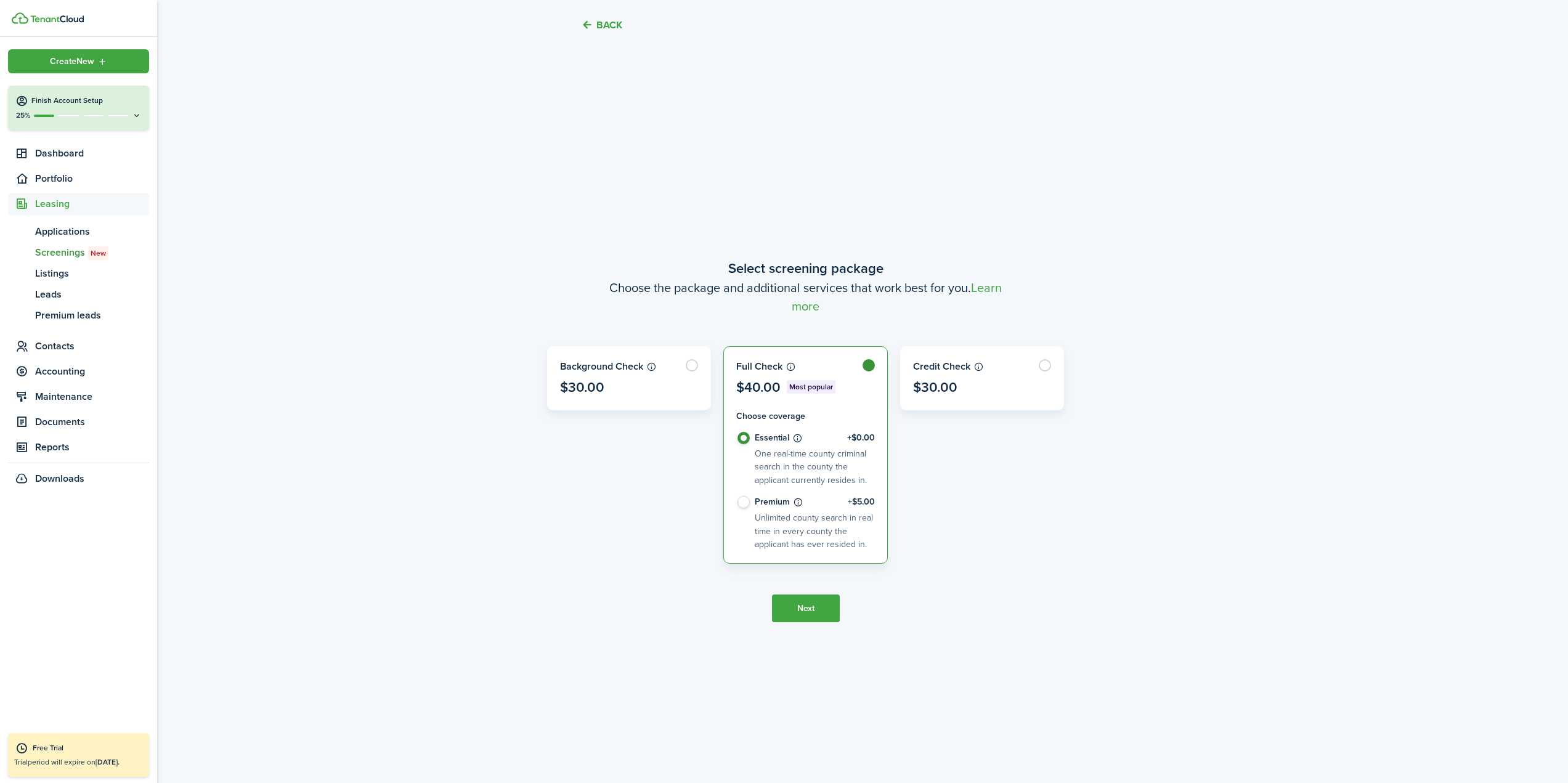
click at [75, 254] on span "Screenings New" at bounding box center [91, 253] width 114 height 15
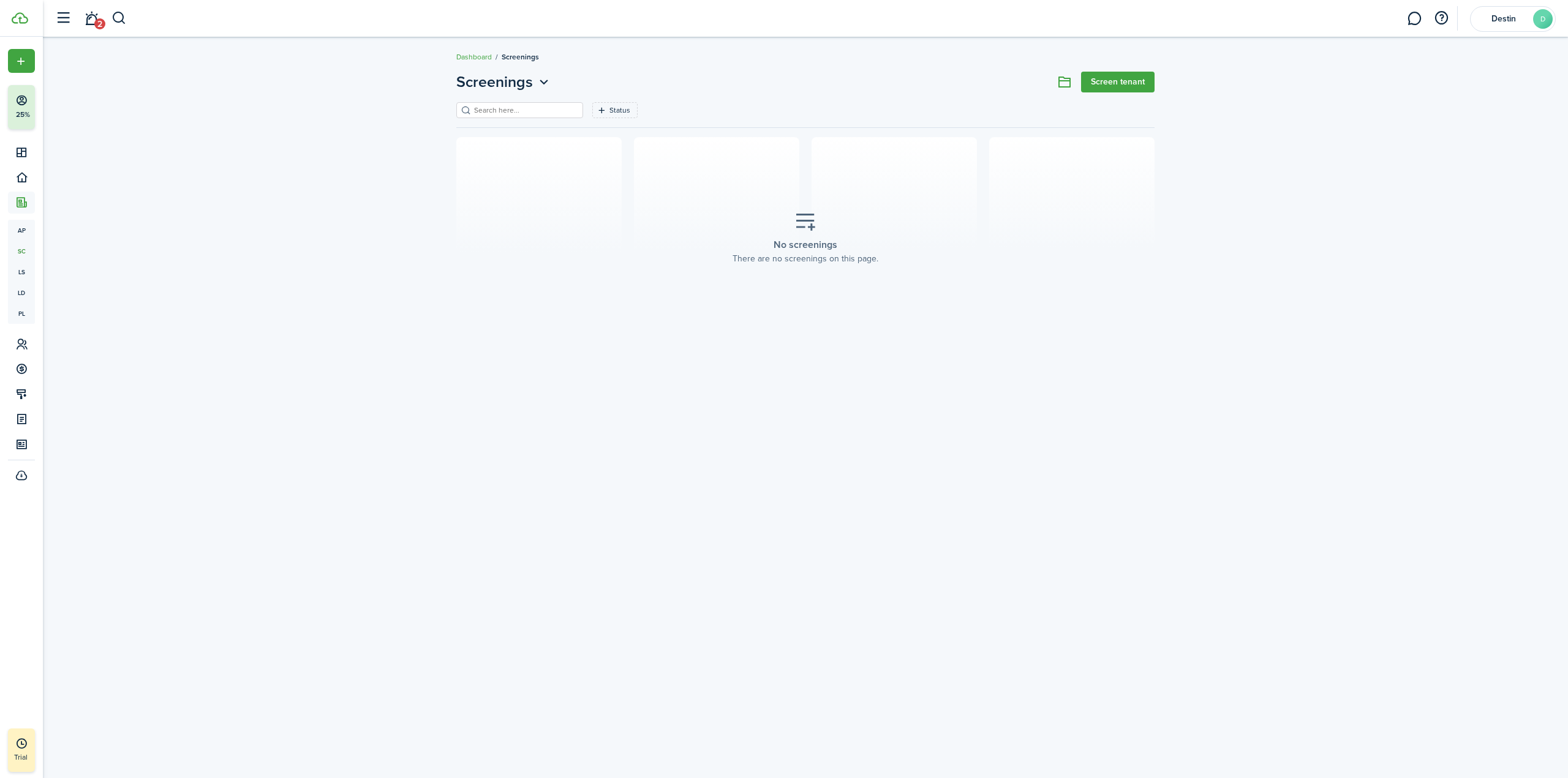
click at [1113, 86] on link "Screen tenant" at bounding box center [1117, 82] width 73 height 21
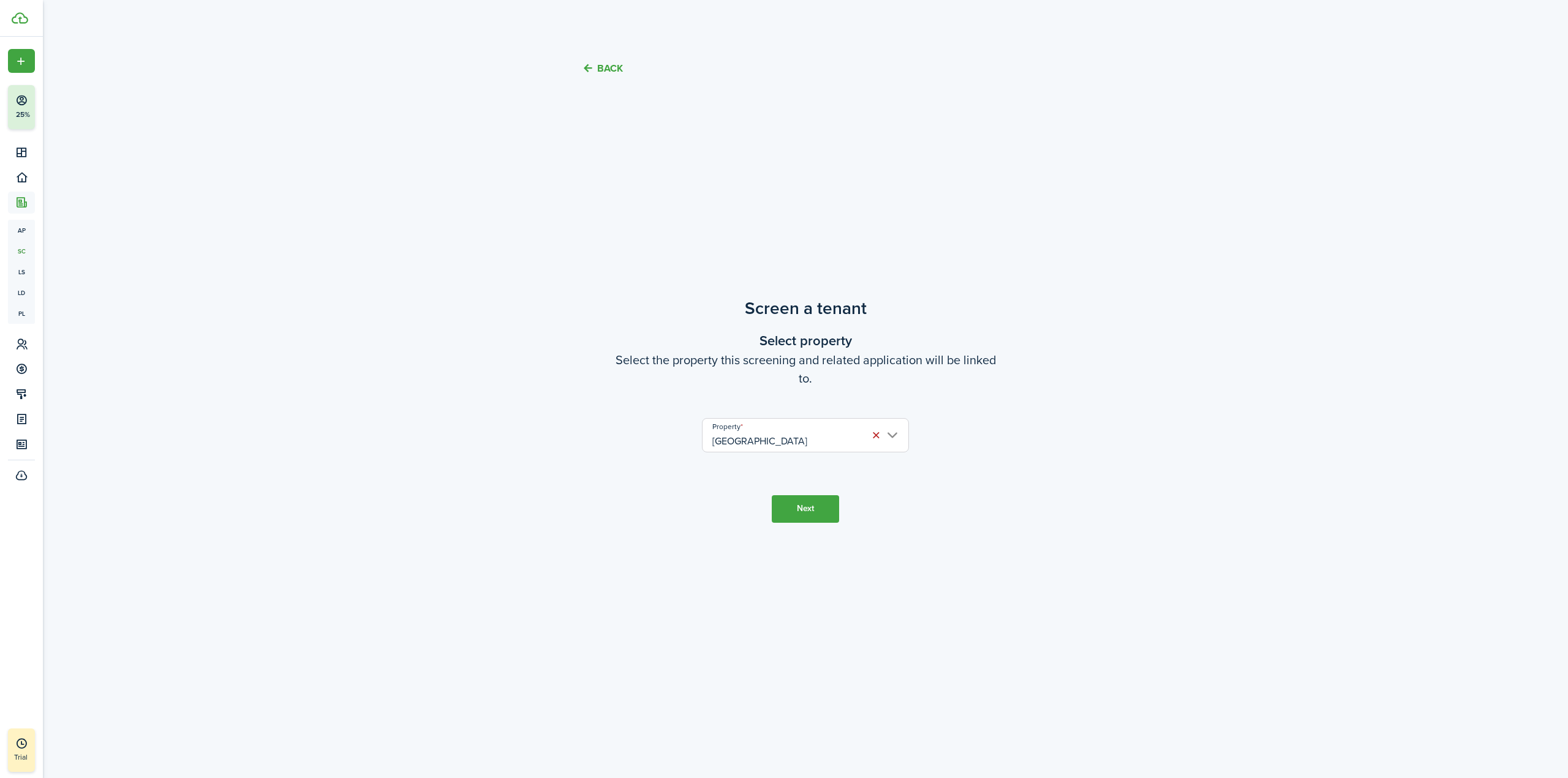
click at [792, 505] on button "Next" at bounding box center [806, 508] width 67 height 27
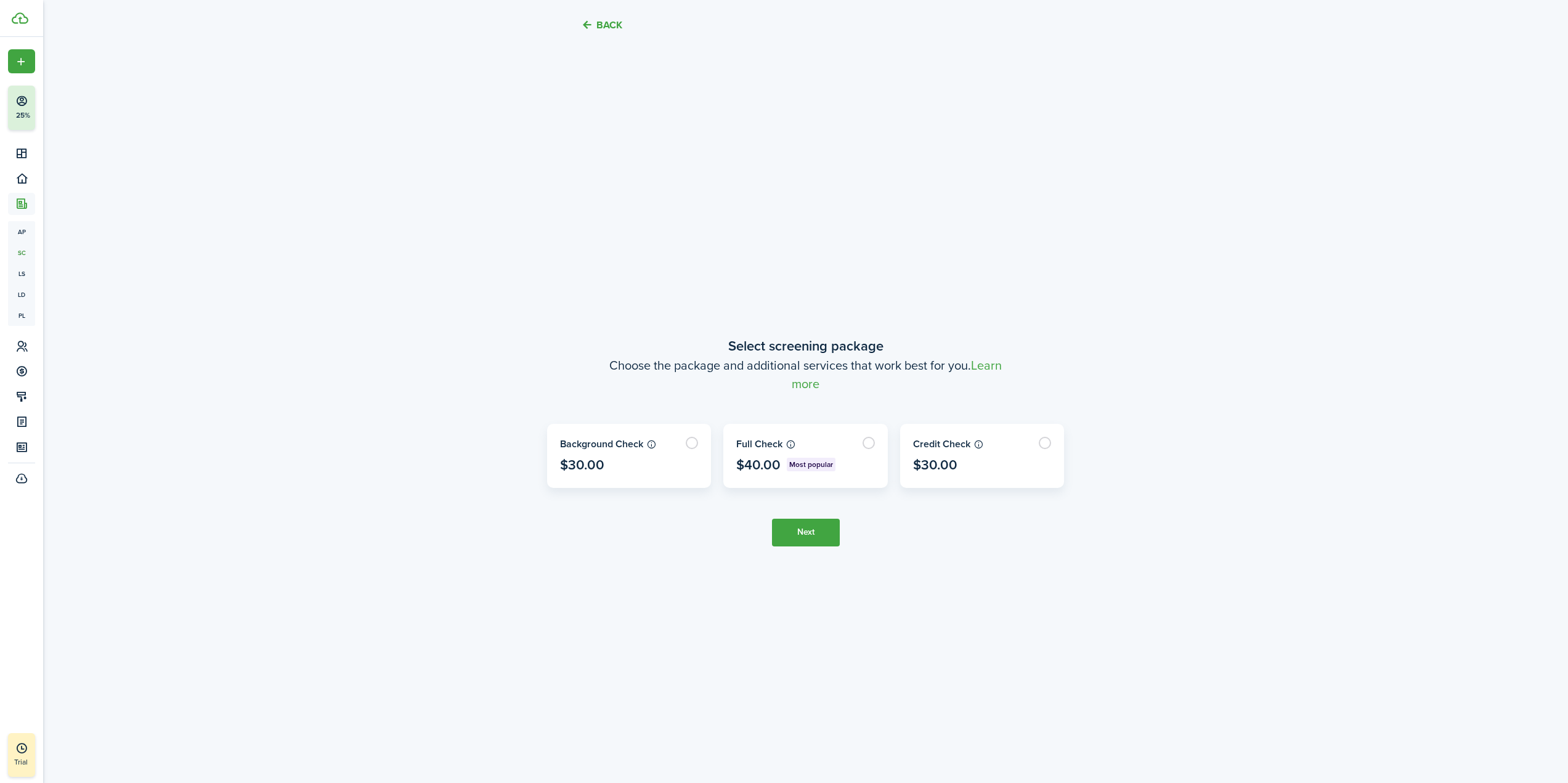
scroll to position [688, 0]
